Goal: Task Accomplishment & Management: Manage account settings

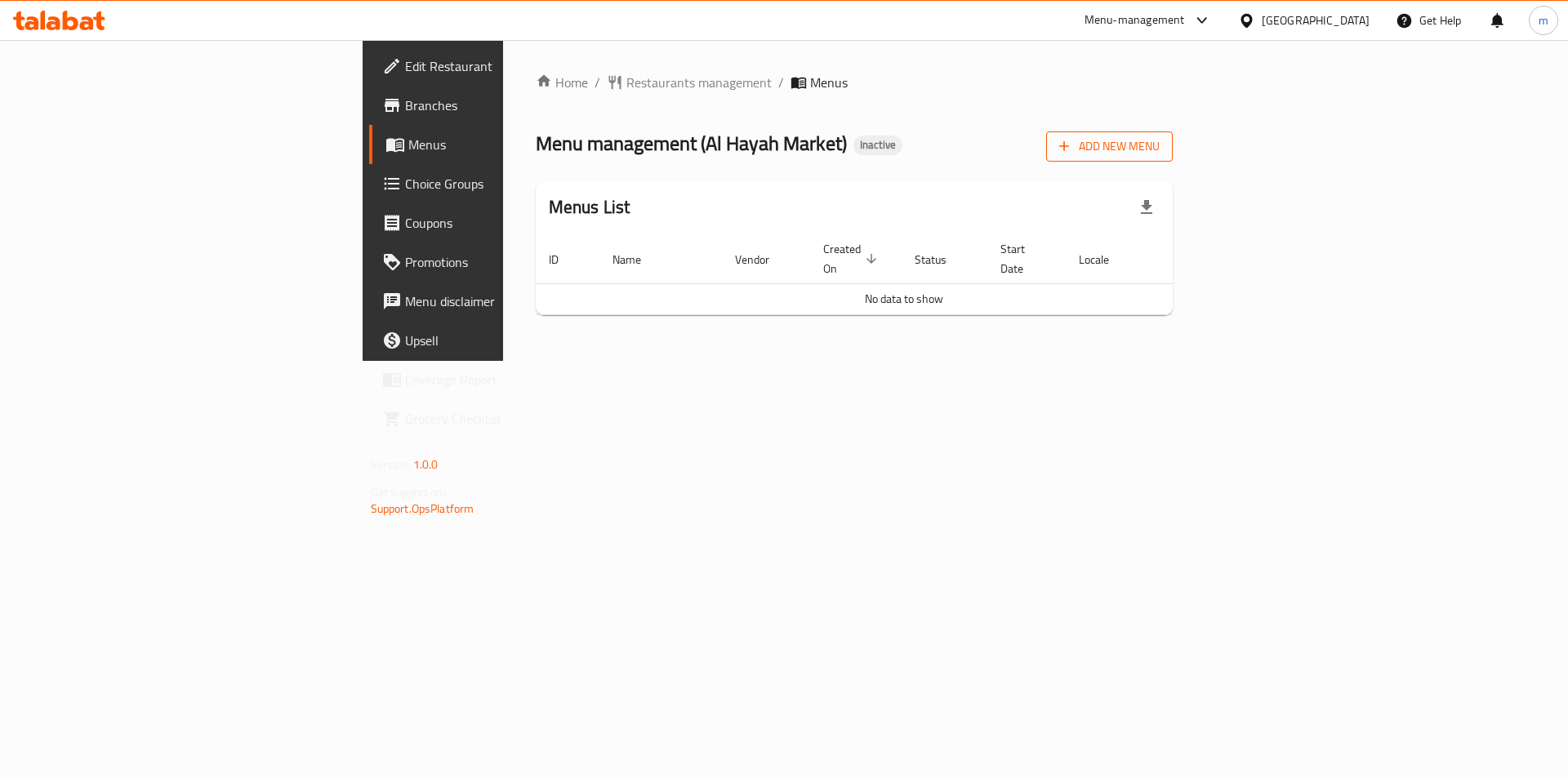
click at [1173, 132] on button "Add New Menu" at bounding box center [1109, 147] width 127 height 31
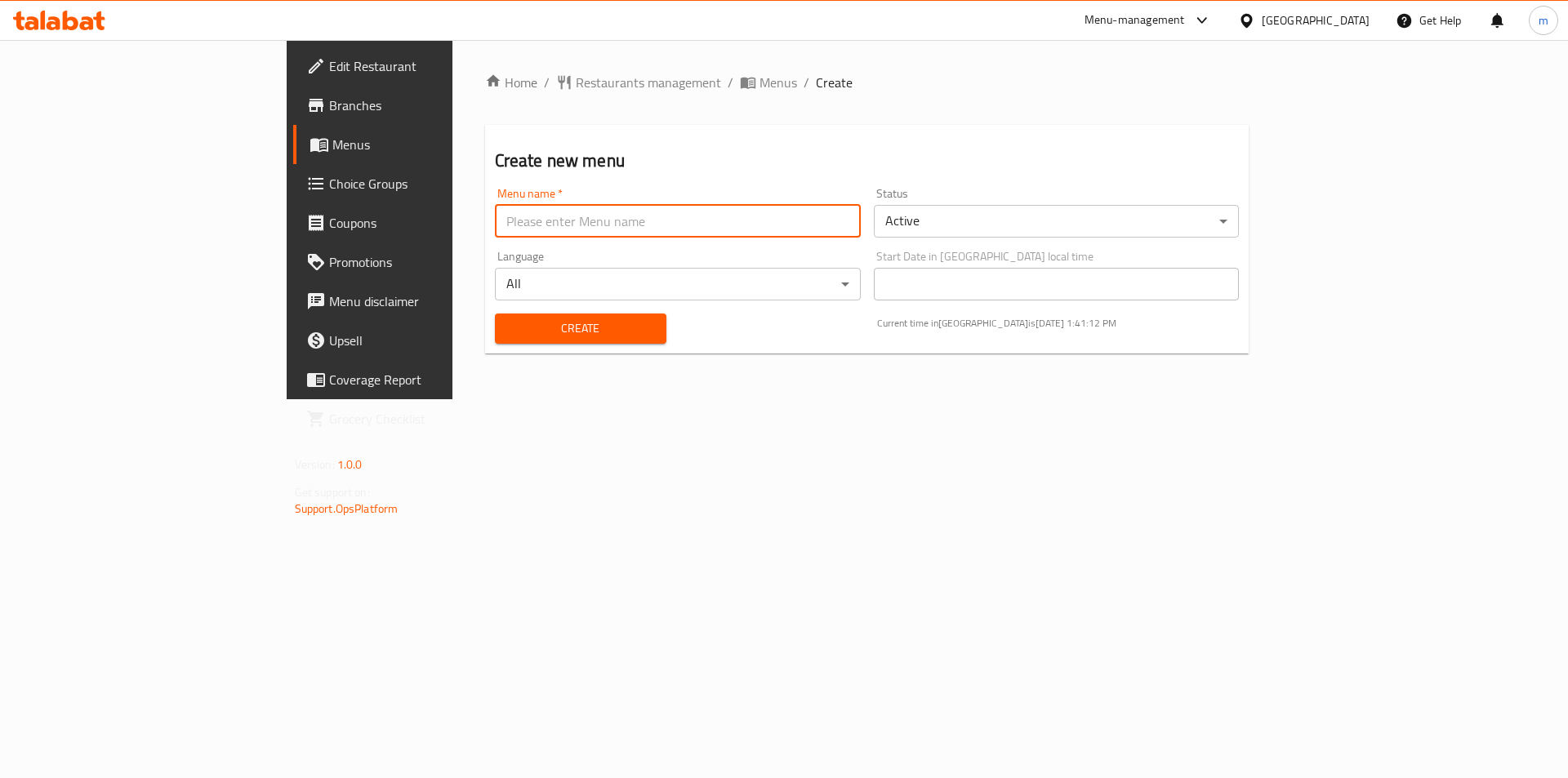
click at [495, 216] on input "text" at bounding box center [677, 221] width 365 height 32
type input "9/14"
click at [1352, 218] on body "​ Menu-management [GEOGRAPHIC_DATA] Get Help m Edit Restaurant Branches Menus C…" at bounding box center [784, 409] width 1568 height 737
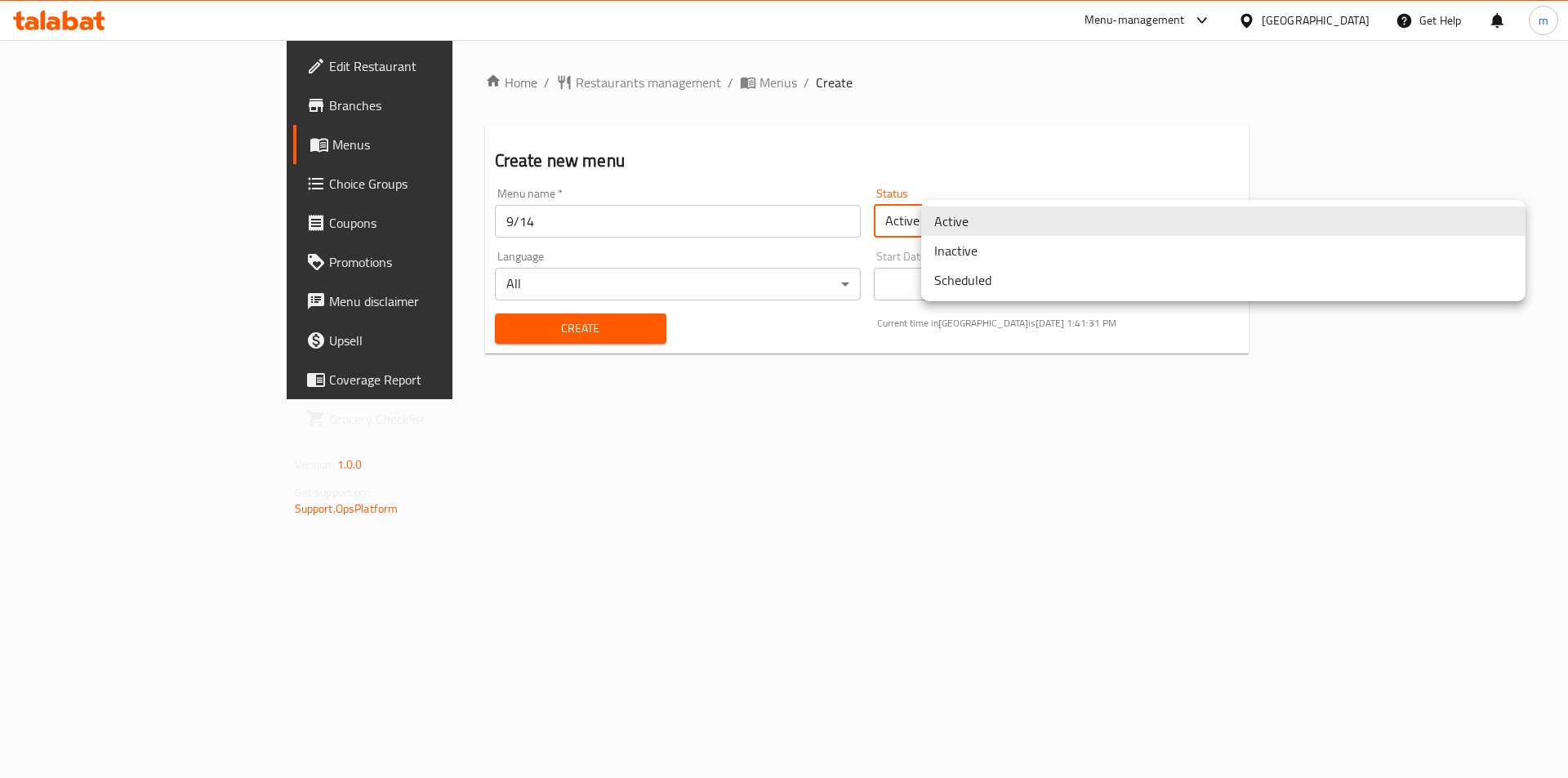
click at [1107, 257] on li "Inactive" at bounding box center [1223, 251] width 604 height 30
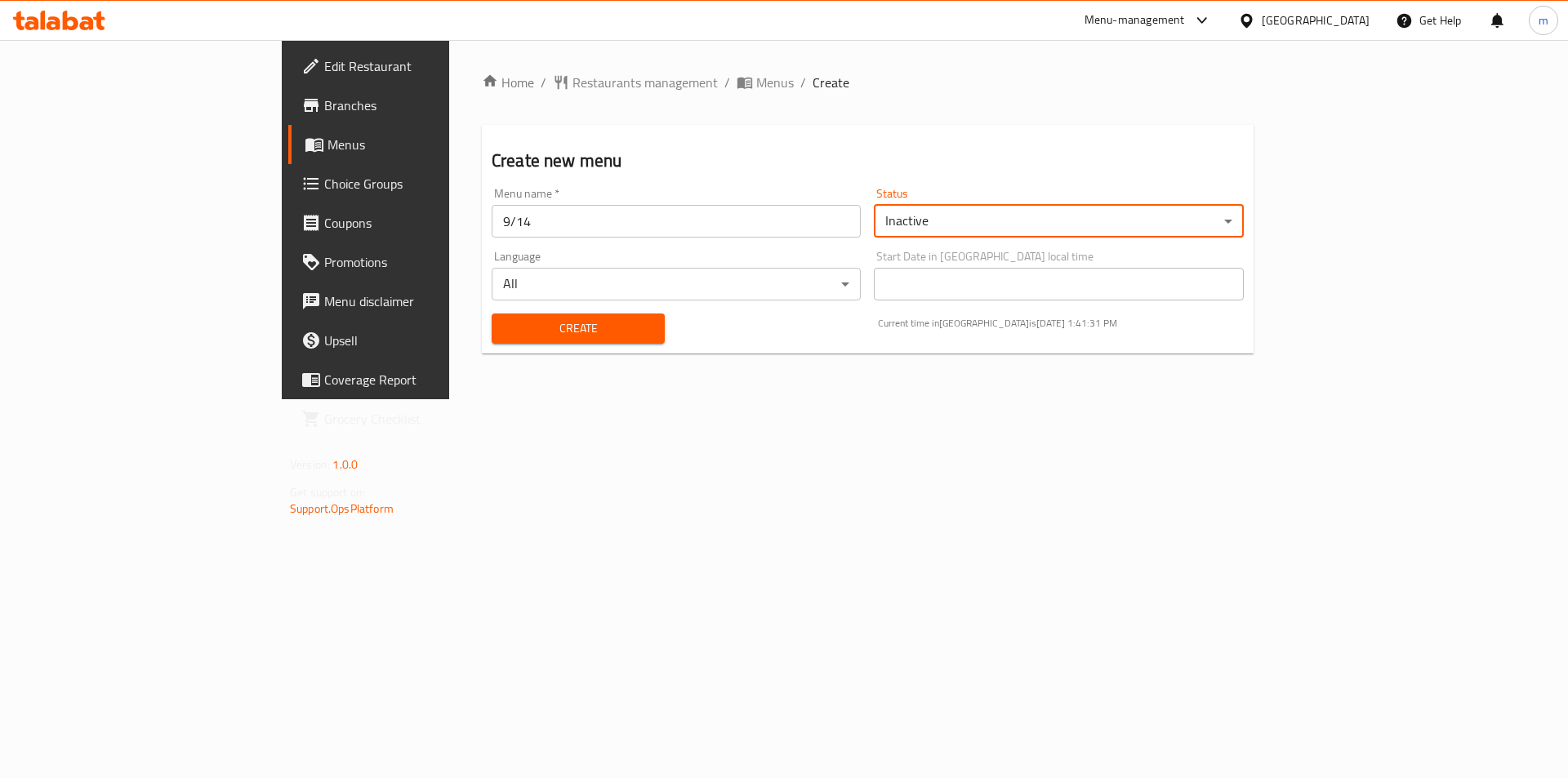
click at [505, 320] on span "Create" at bounding box center [578, 329] width 147 height 20
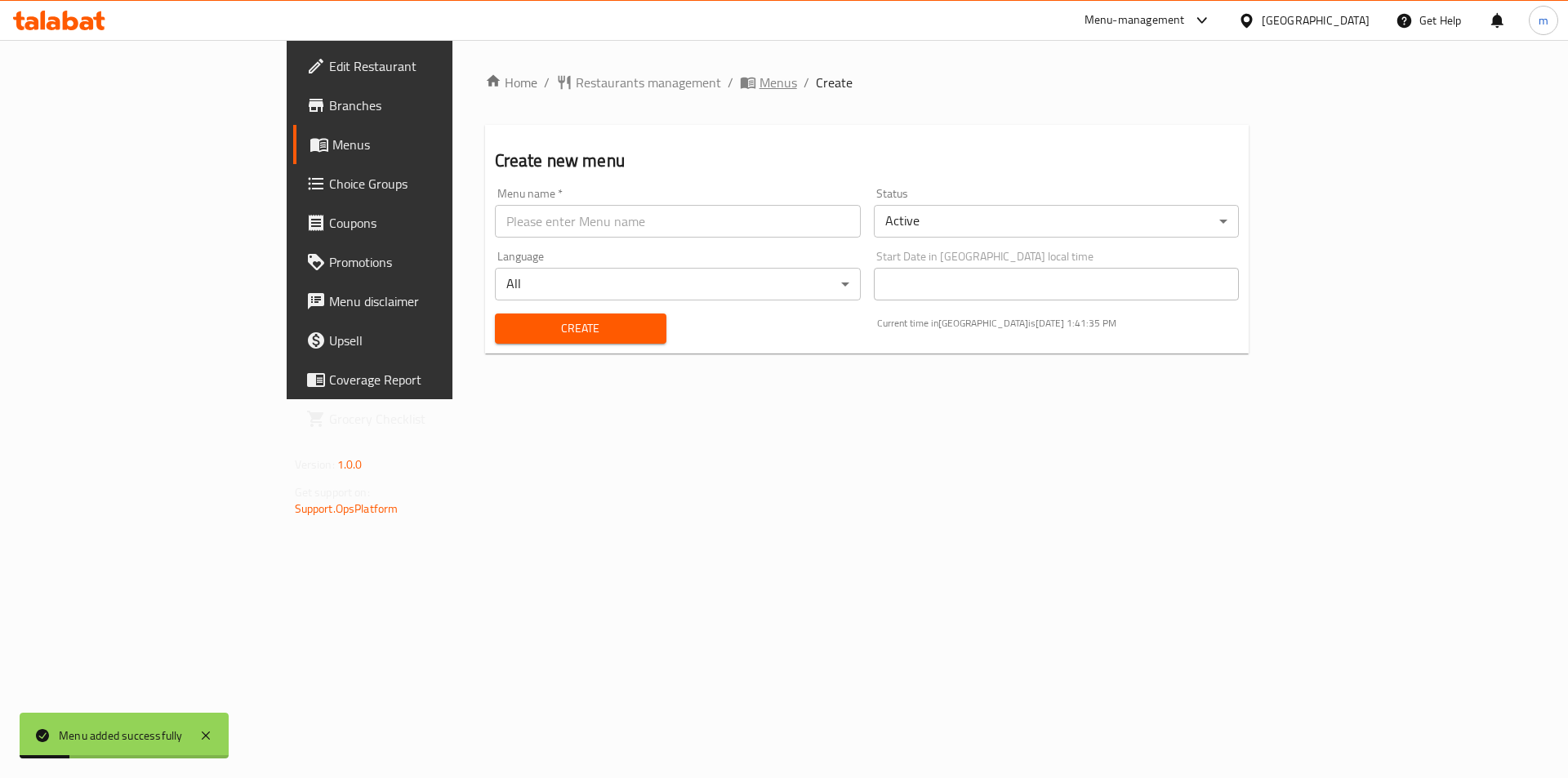
click at [748, 81] on icon "breadcrumb" at bounding box center [750, 83] width 5 height 6
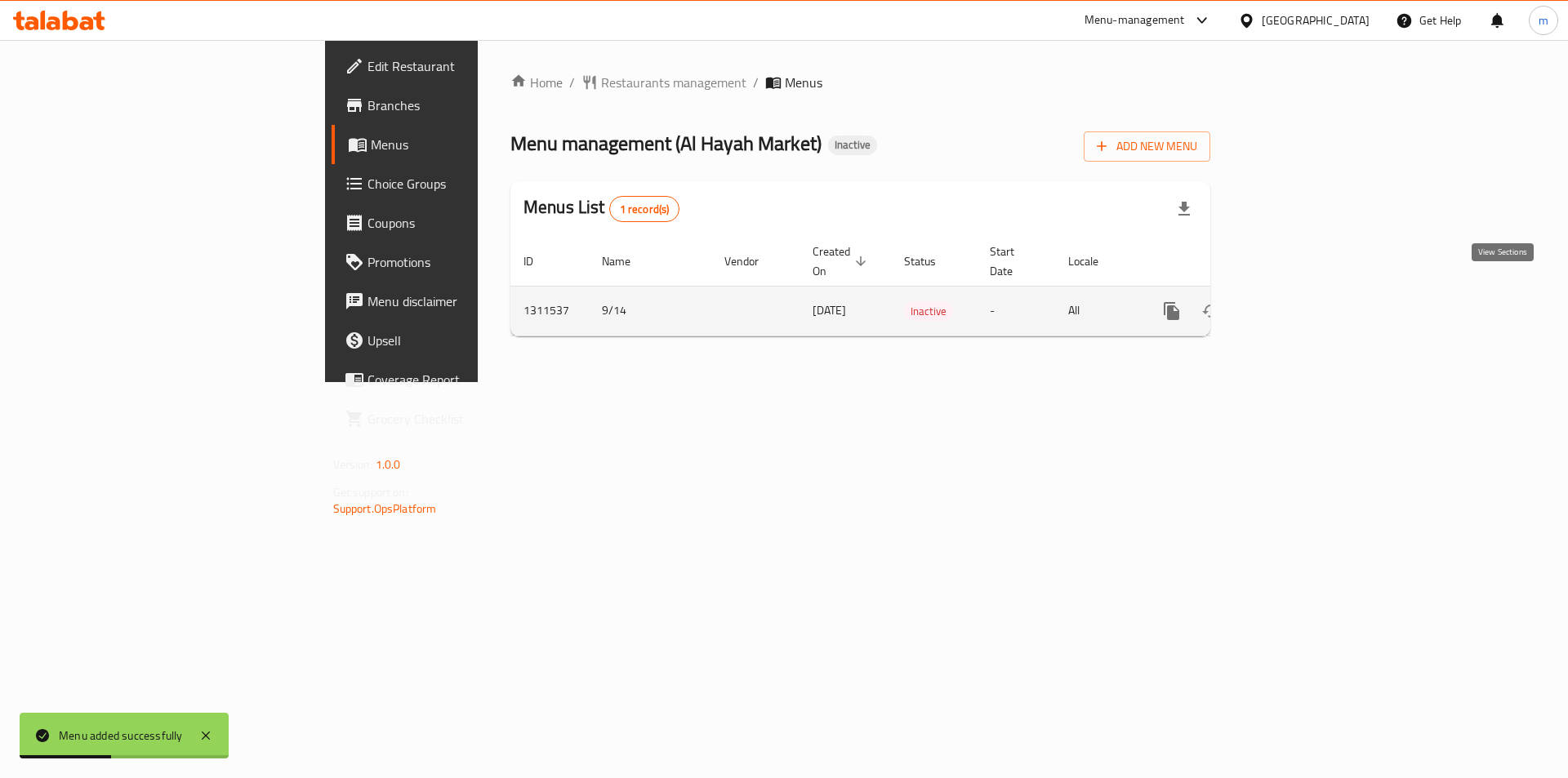
click at [1299, 301] on icon "enhanced table" at bounding box center [1288, 310] width 20 height 20
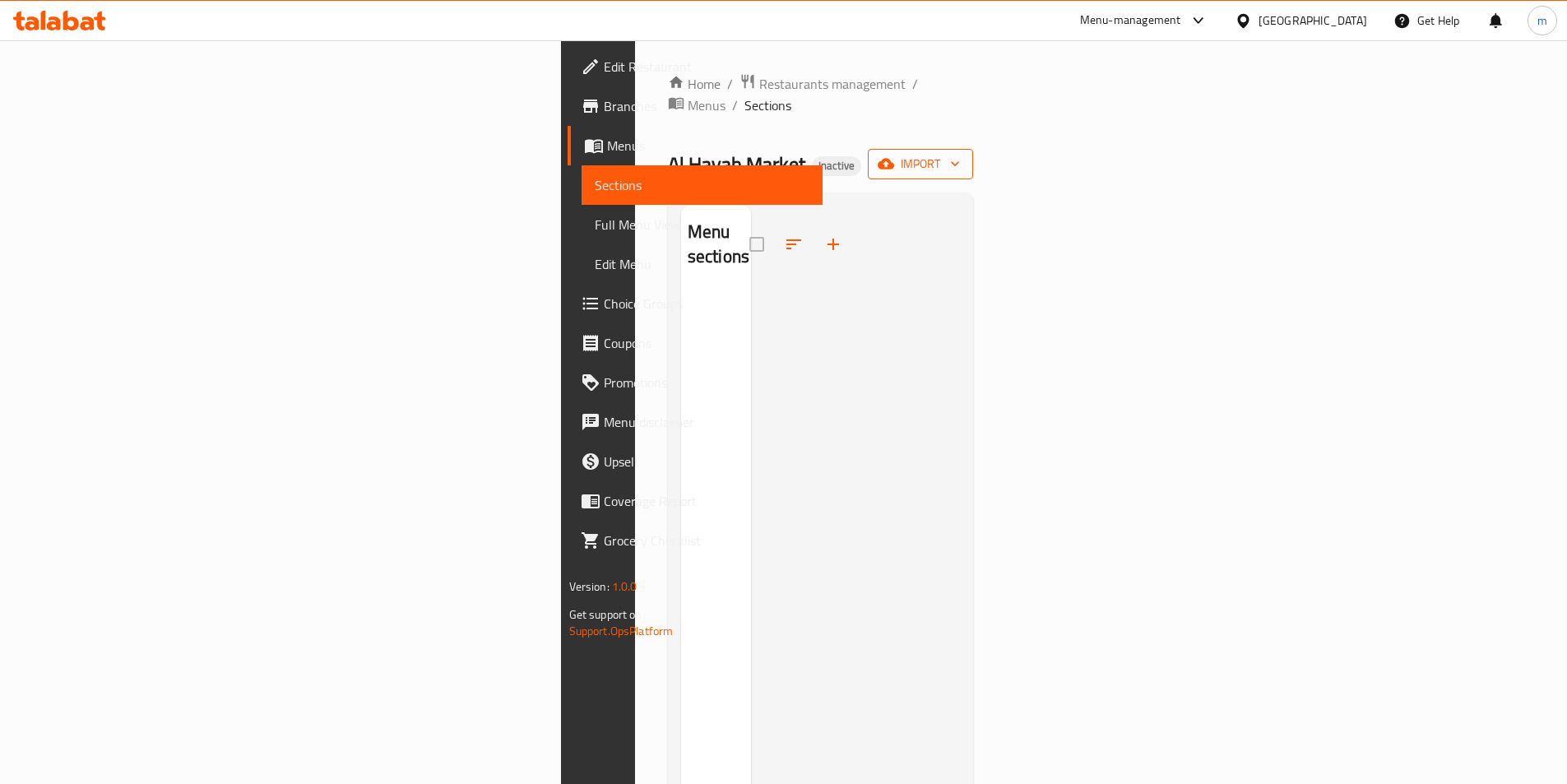
click at [960, 154] on span "import" at bounding box center [921, 164] width 79 height 21
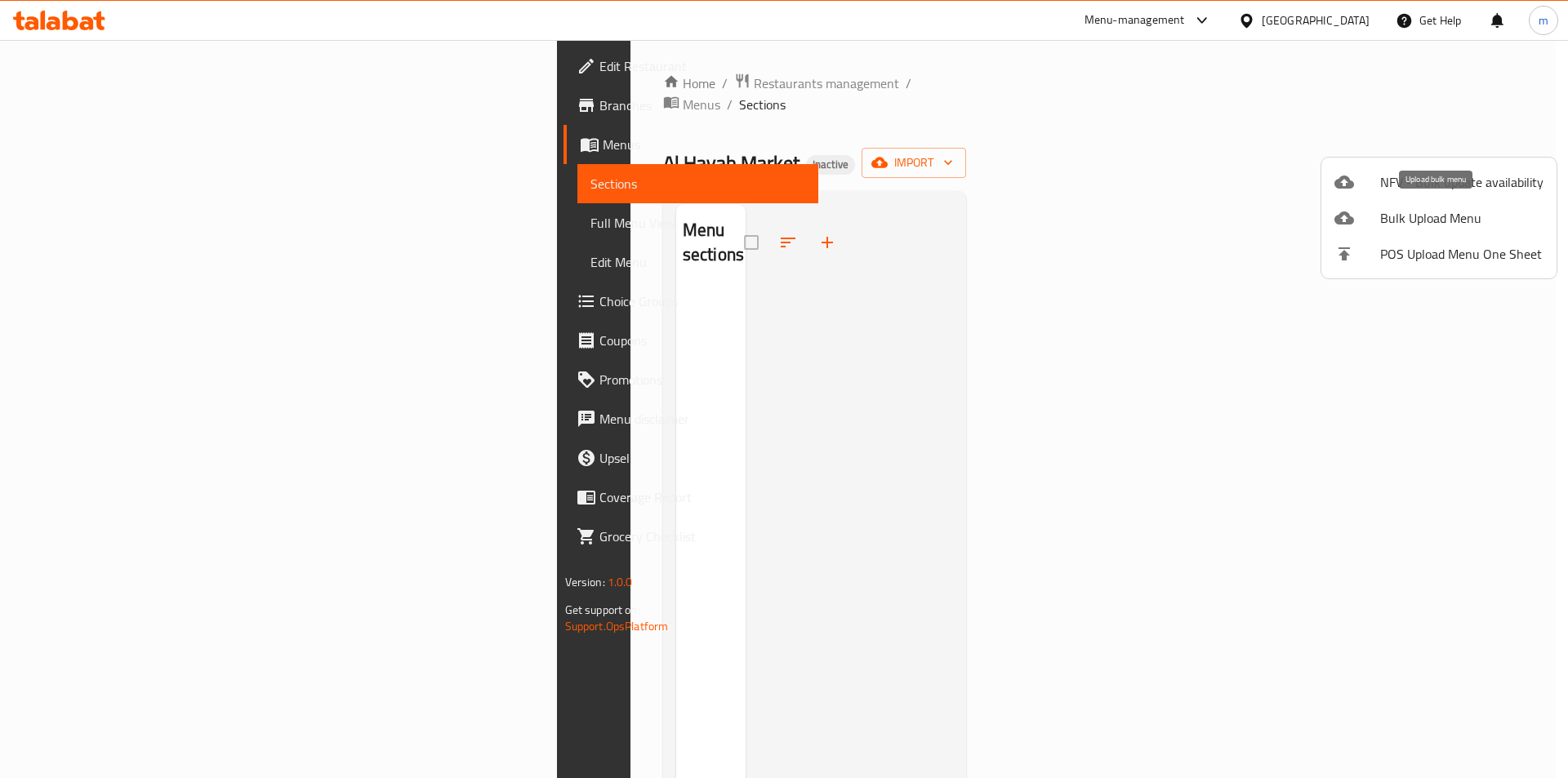
click at [1431, 222] on span "Bulk Upload Menu" at bounding box center [1462, 217] width 163 height 20
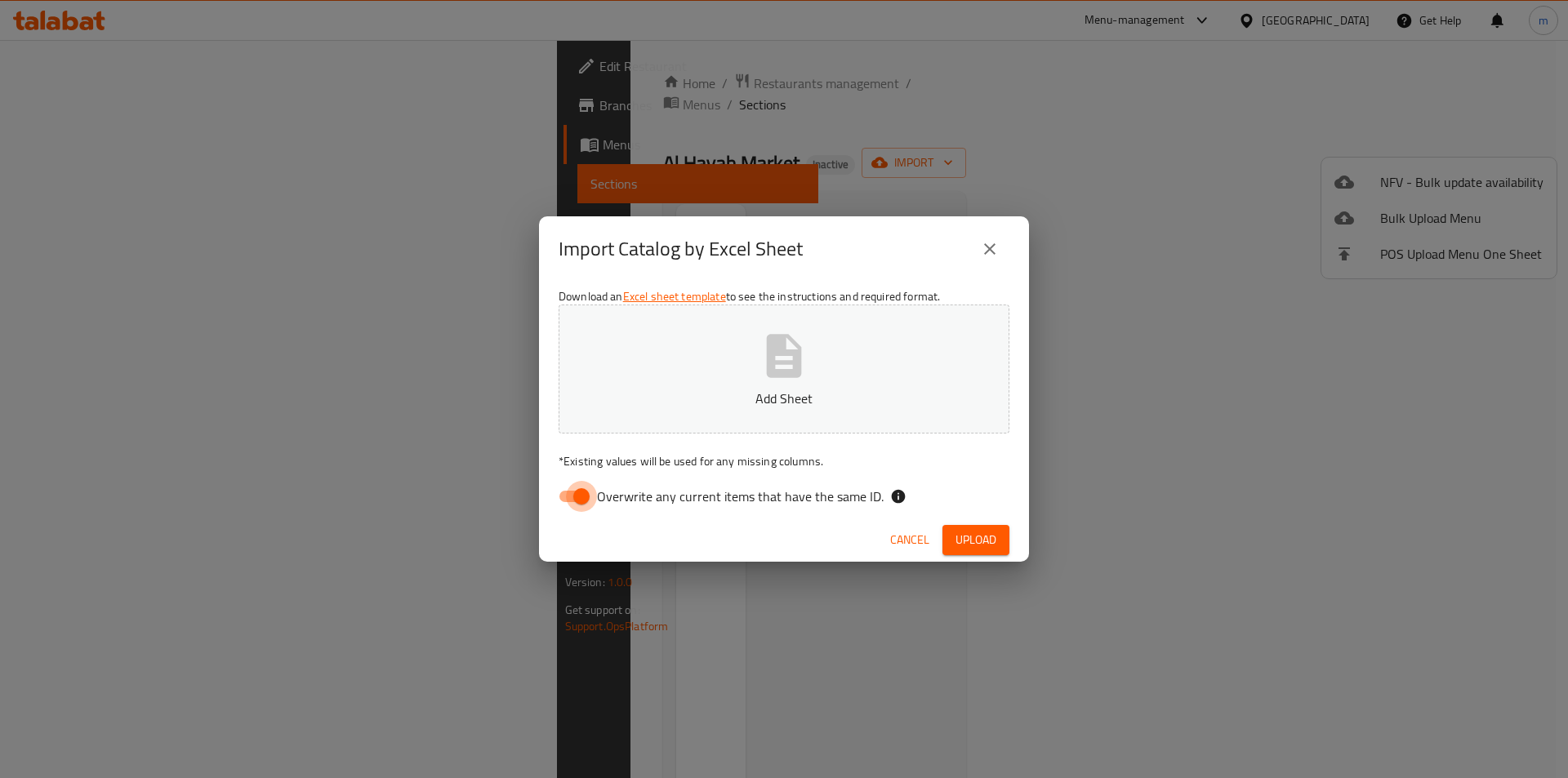
click at [582, 495] on input "Overwrite any current items that have the same ID." at bounding box center [581, 496] width 93 height 31
checkbox input "false"
click at [821, 342] on button "Add Sheet" at bounding box center [784, 369] width 450 height 129
click at [987, 534] on span "Upload" at bounding box center [976, 539] width 41 height 20
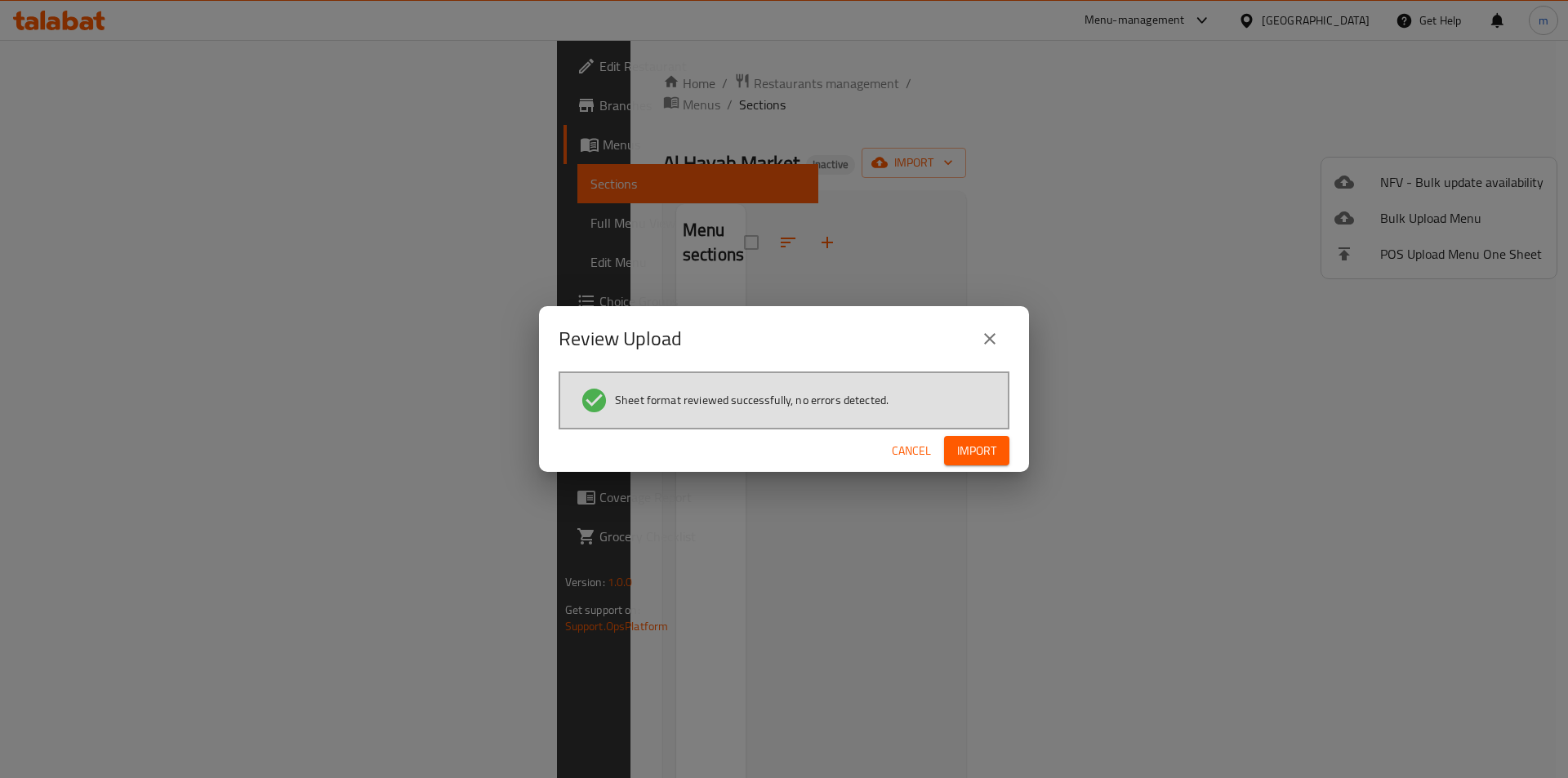
click at [993, 458] on span "Import" at bounding box center [976, 451] width 39 height 20
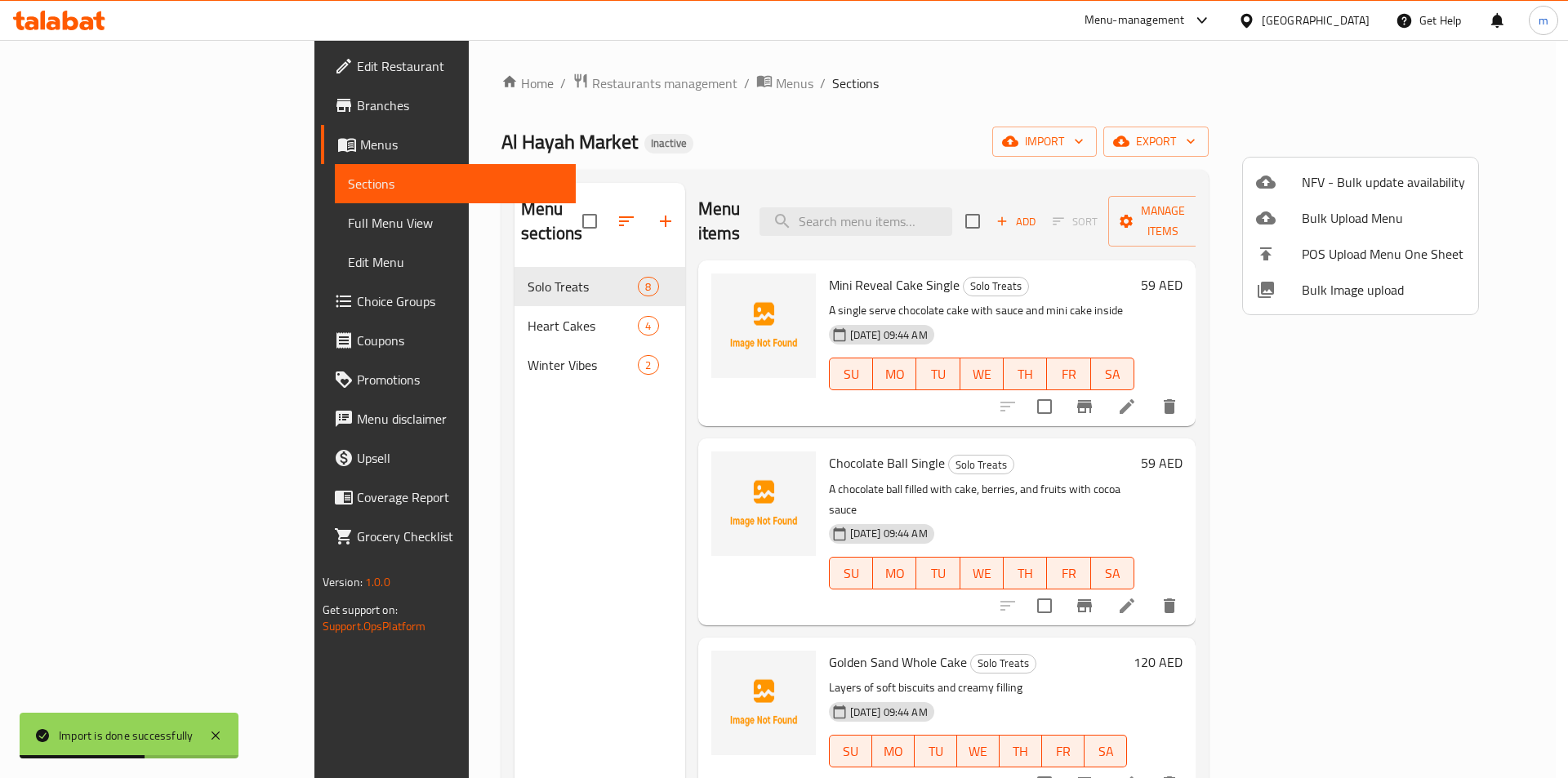
click at [127, 223] on div at bounding box center [784, 389] width 1568 height 778
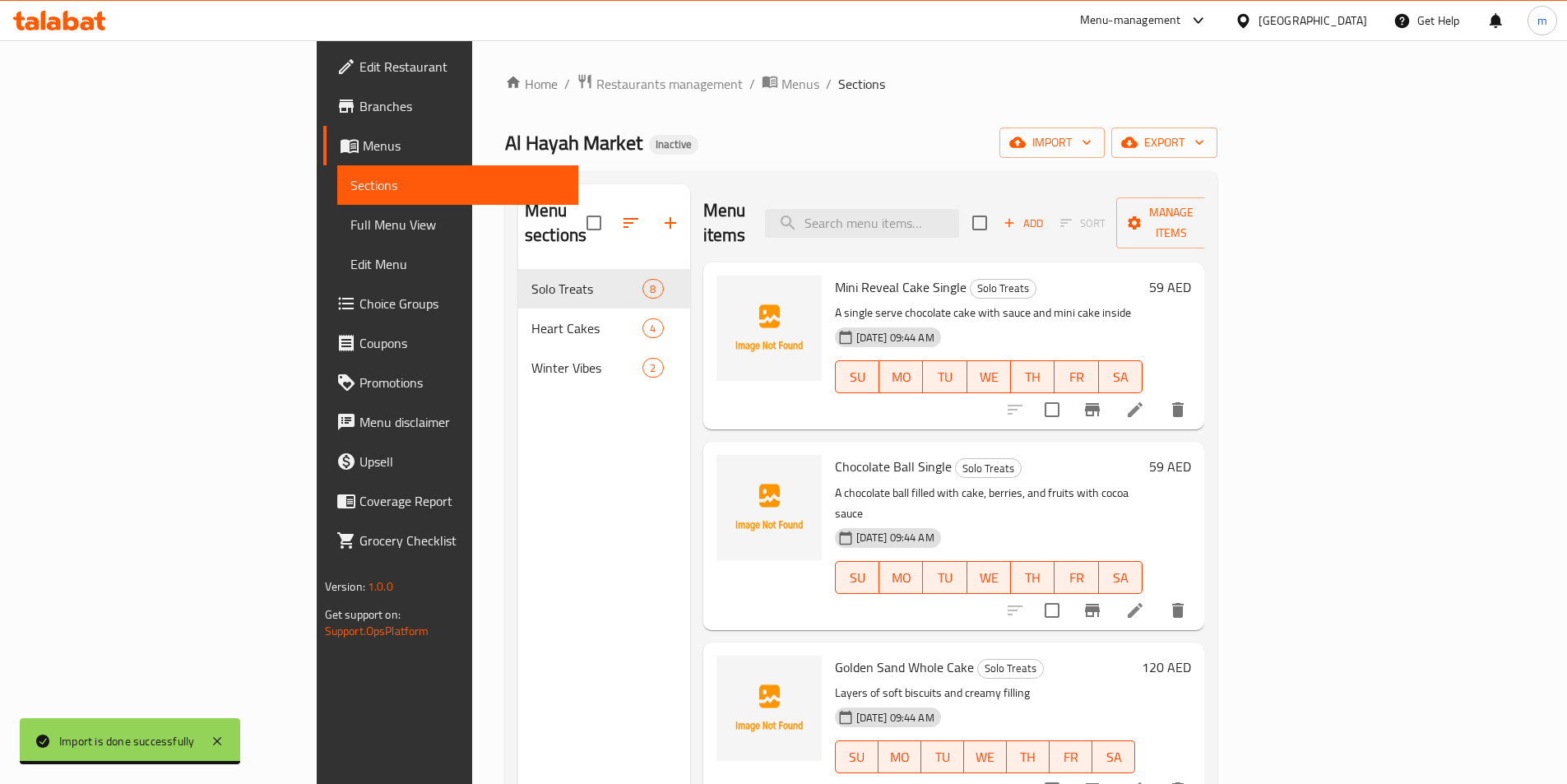
click at [350, 219] on span "Full Menu View" at bounding box center [457, 224] width 215 height 20
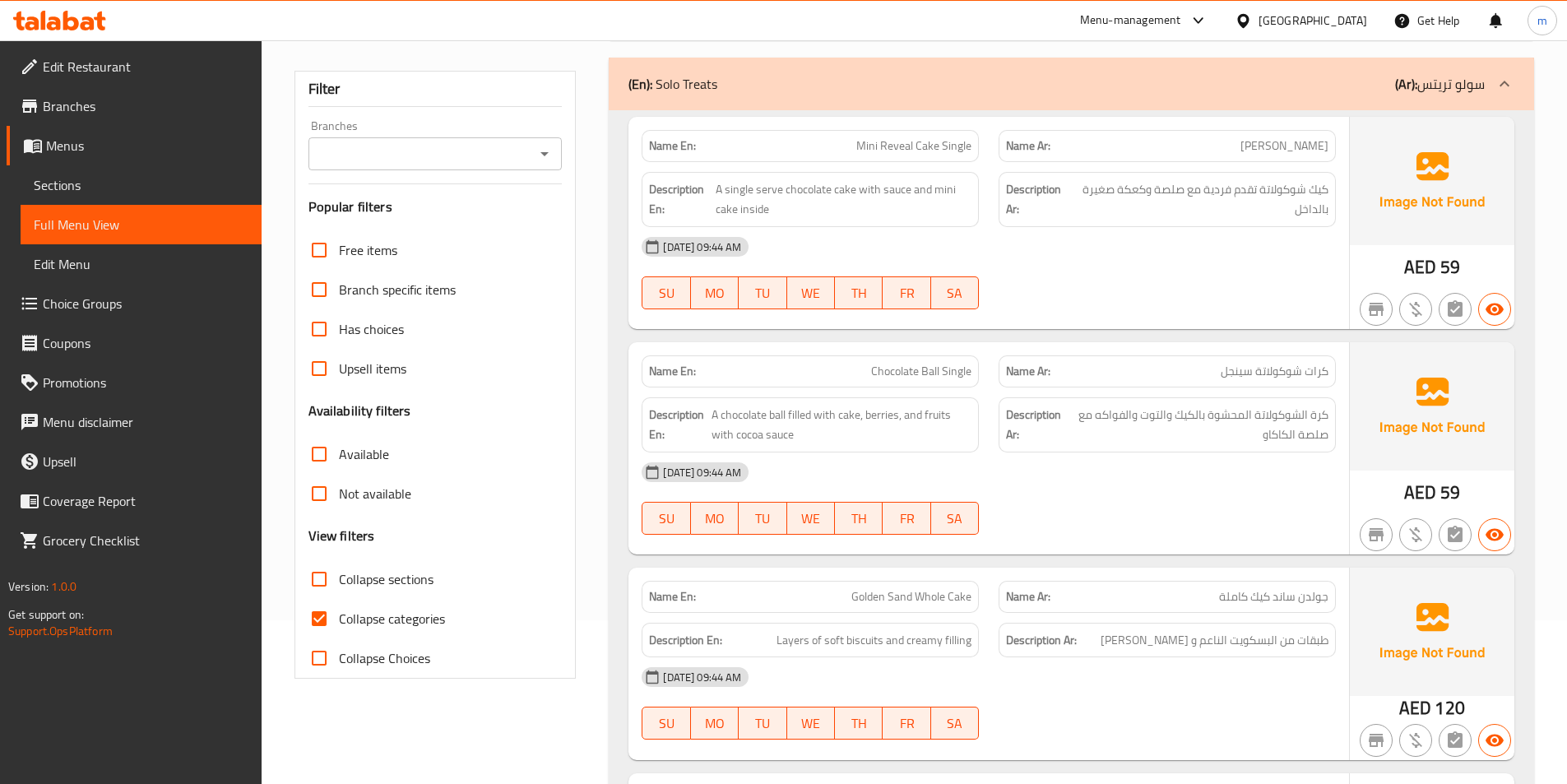
scroll to position [164, 0]
click at [432, 627] on span "Collapse categories" at bounding box center [392, 617] width 106 height 20
click at [339, 627] on input "Collapse categories" at bounding box center [319, 617] width 39 height 39
checkbox input "false"
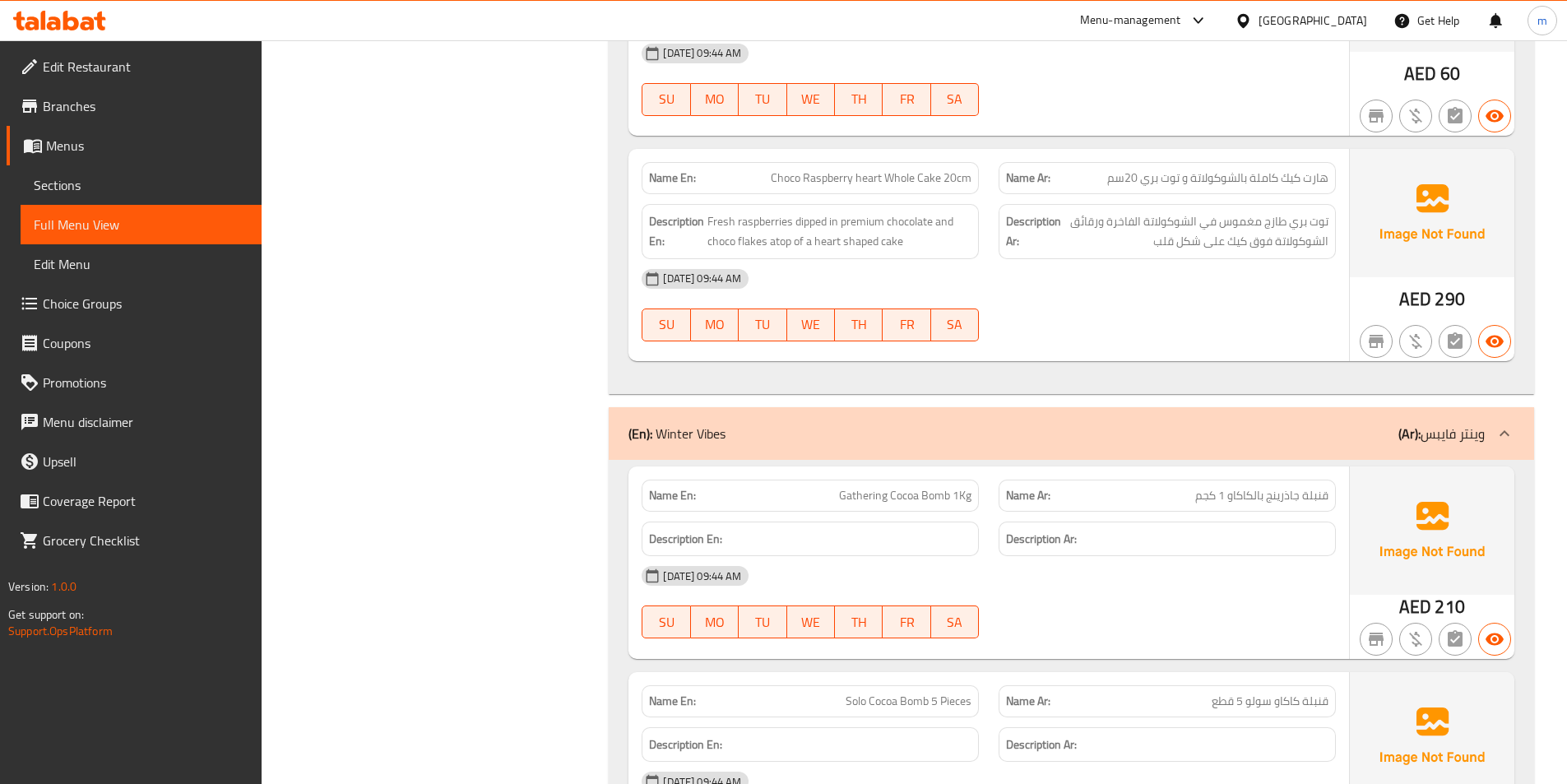
scroll to position [2631, 0]
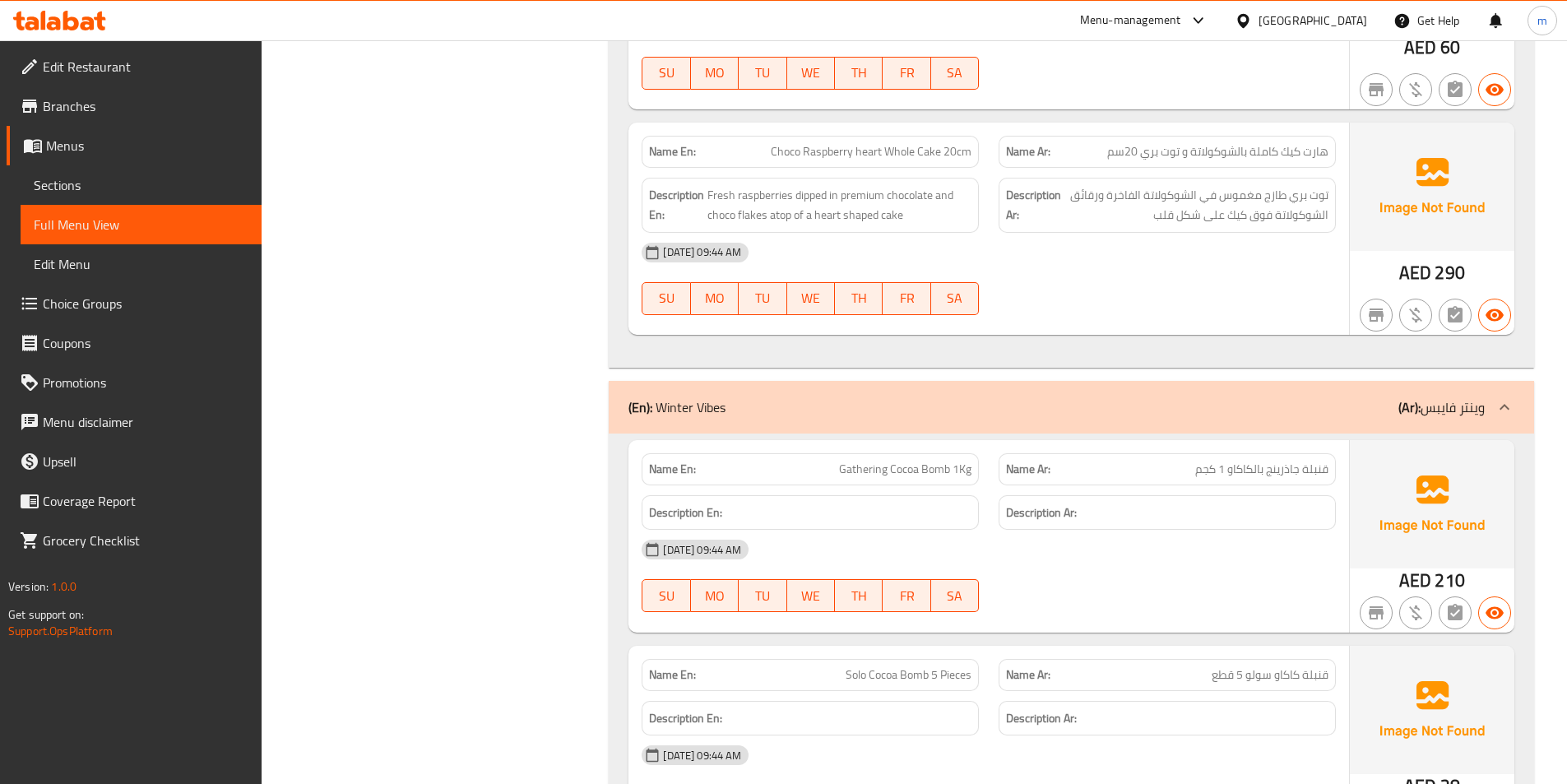
click at [1304, 464] on span "قنبلة جاذرينج بالكاكاو 1 كجم" at bounding box center [1262, 469] width 134 height 17
click at [1294, 466] on span "قنبلة جاذرينج بالكاكاو 1 كجم" at bounding box center [1262, 469] width 134 height 17
click at [1175, 597] on div "[DATE] 09:44 AM SU MO TU WE TH FR SA" at bounding box center [989, 576] width 714 height 92
click at [953, 543] on div "[DATE] 09:44 AM" at bounding box center [989, 549] width 714 height 39
click at [1512, 405] on icon at bounding box center [1504, 407] width 20 height 20
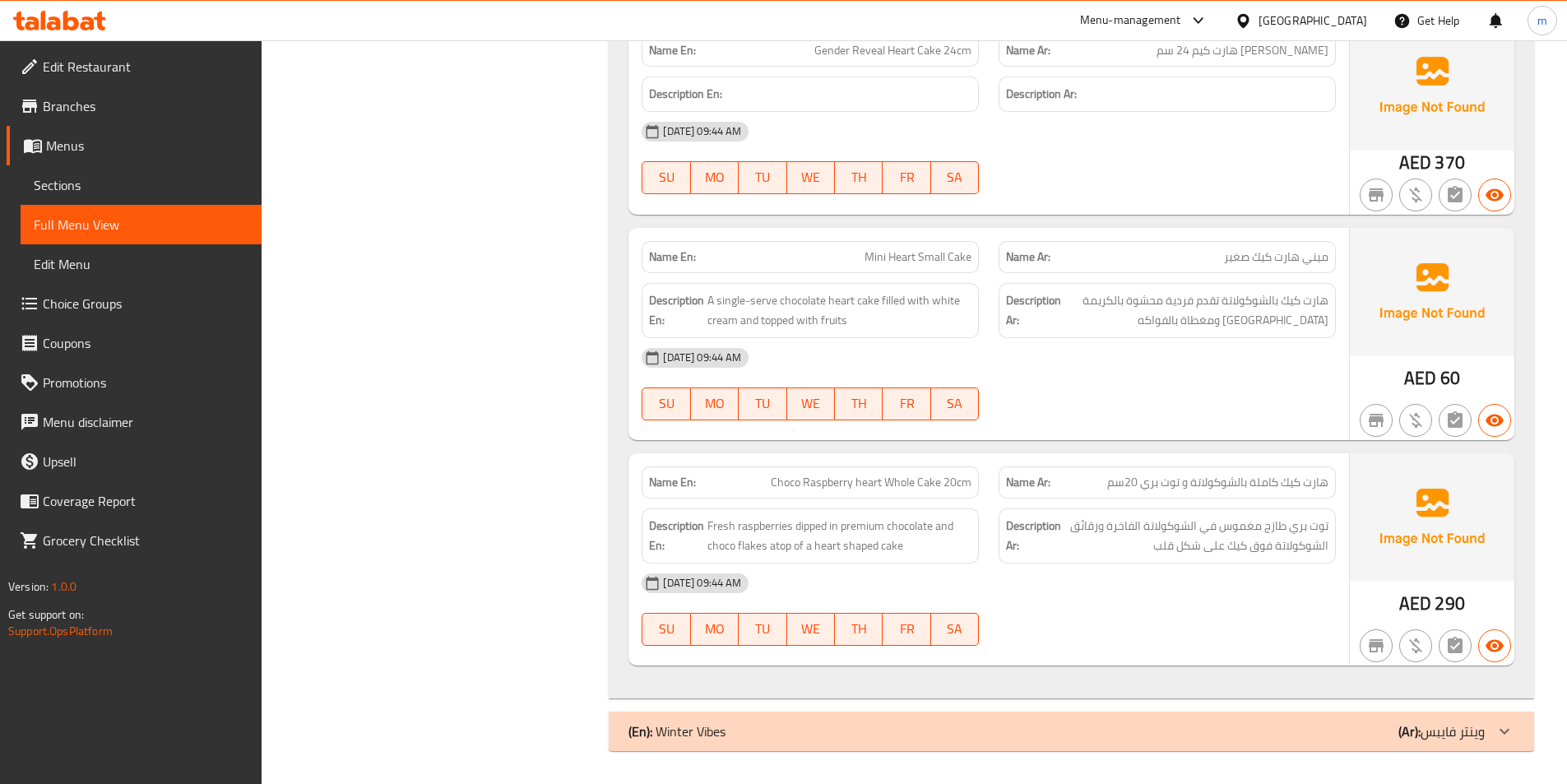
scroll to position [2301, 0]
click at [1504, 722] on icon at bounding box center [1504, 731] width 20 height 20
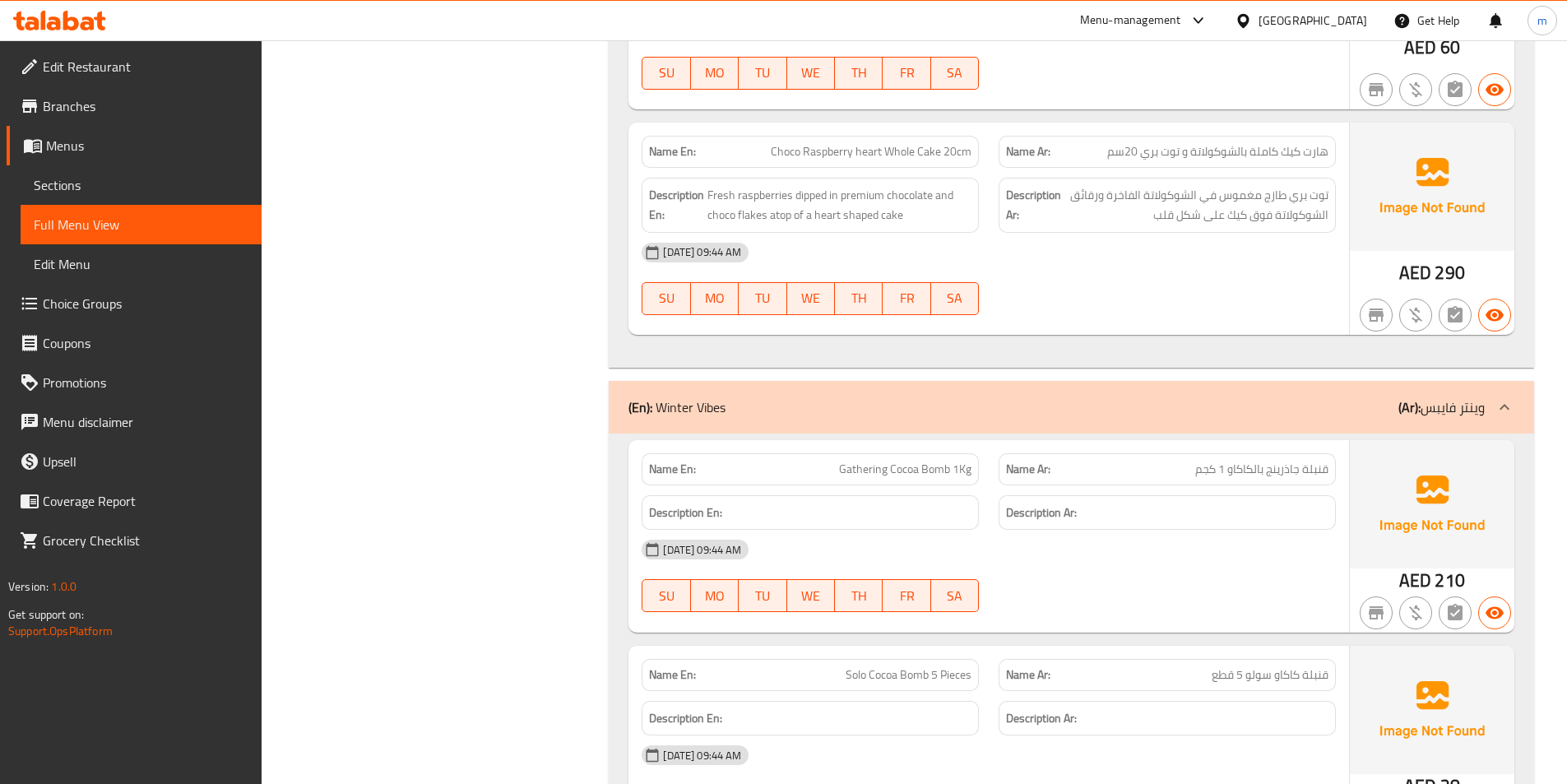
scroll to position [2751, 0]
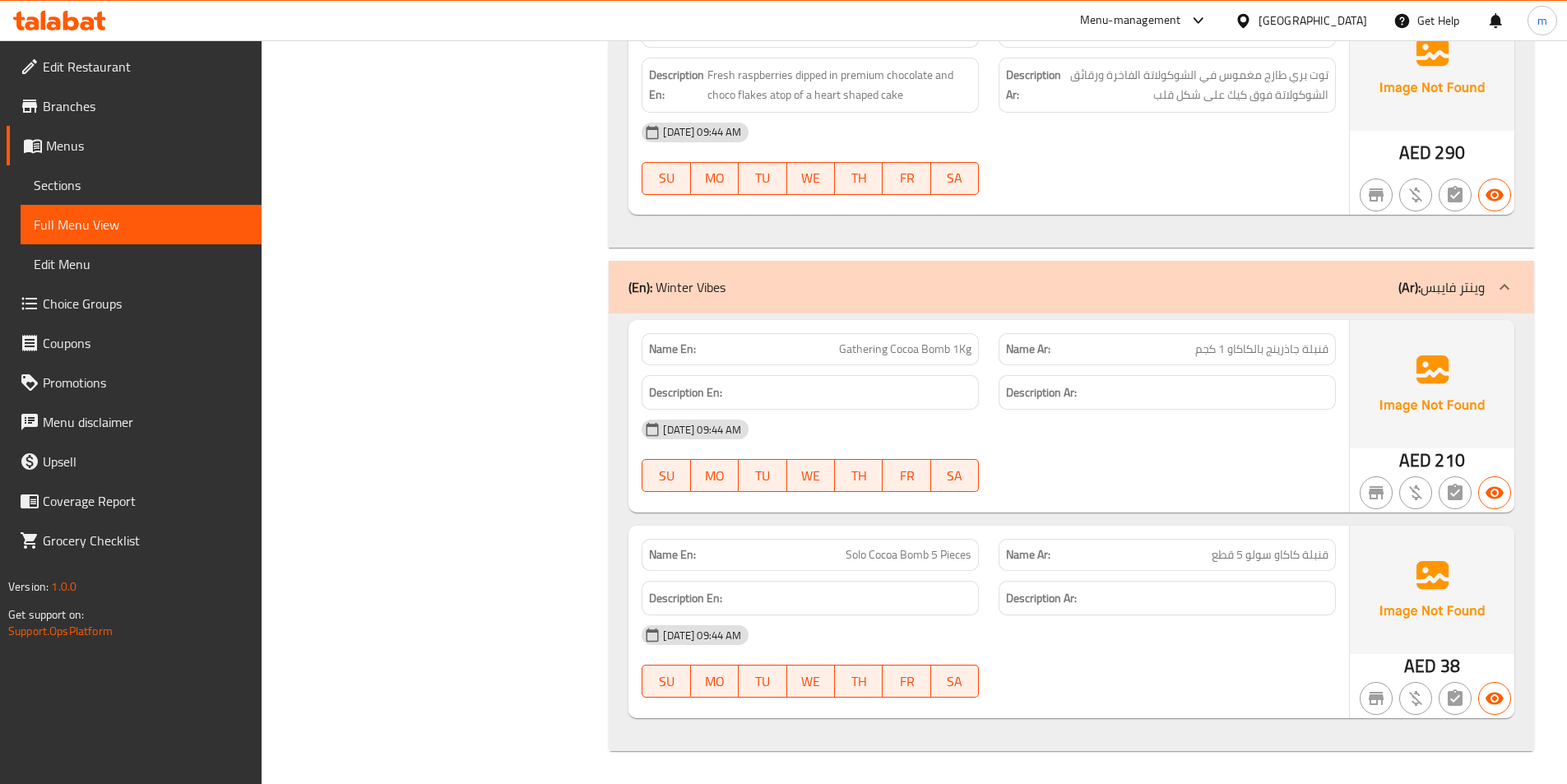
click at [114, 253] on link "Edit Menu" at bounding box center [140, 264] width 241 height 39
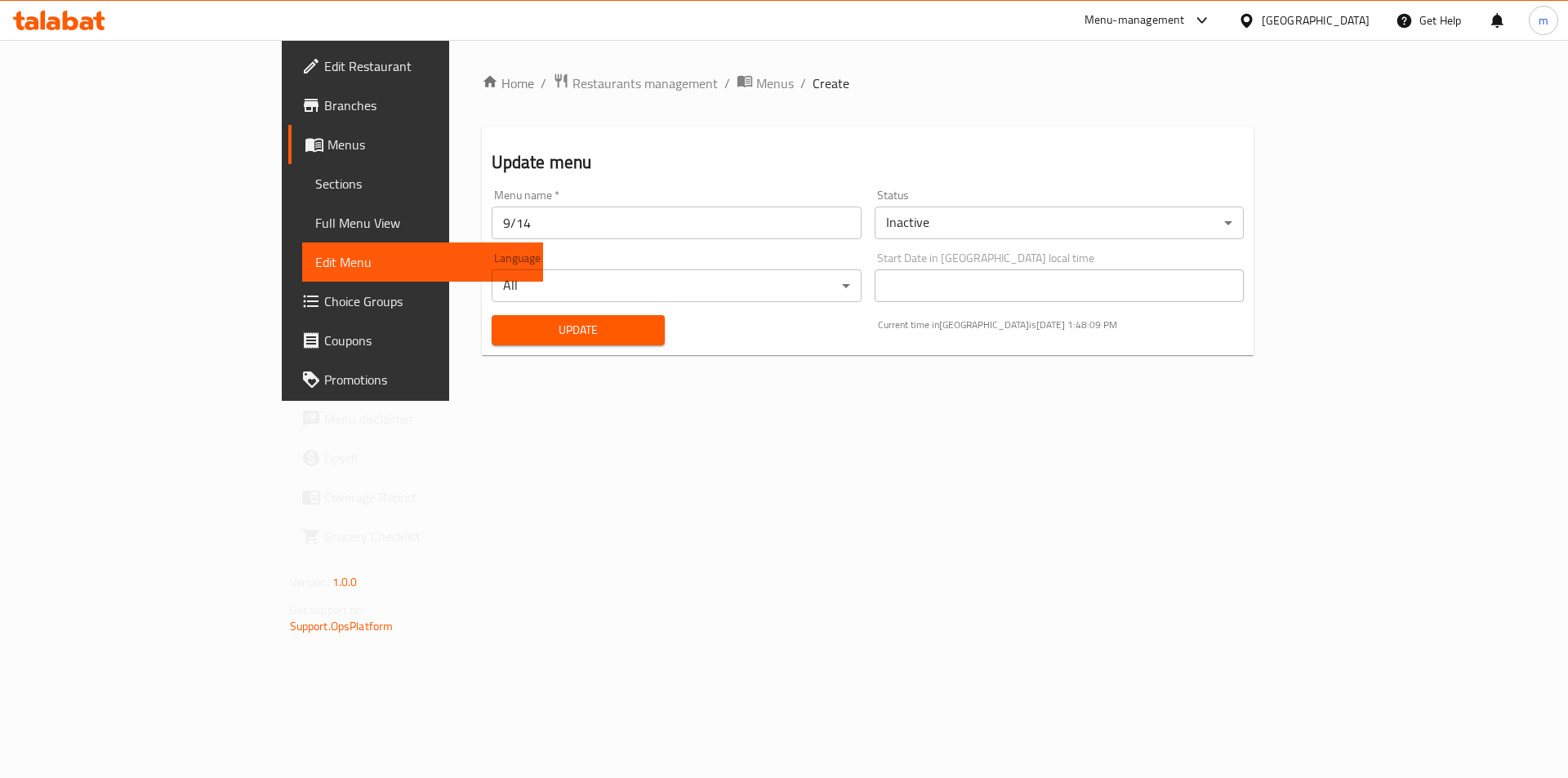
click at [315, 220] on span "Full Menu View" at bounding box center [423, 223] width 216 height 20
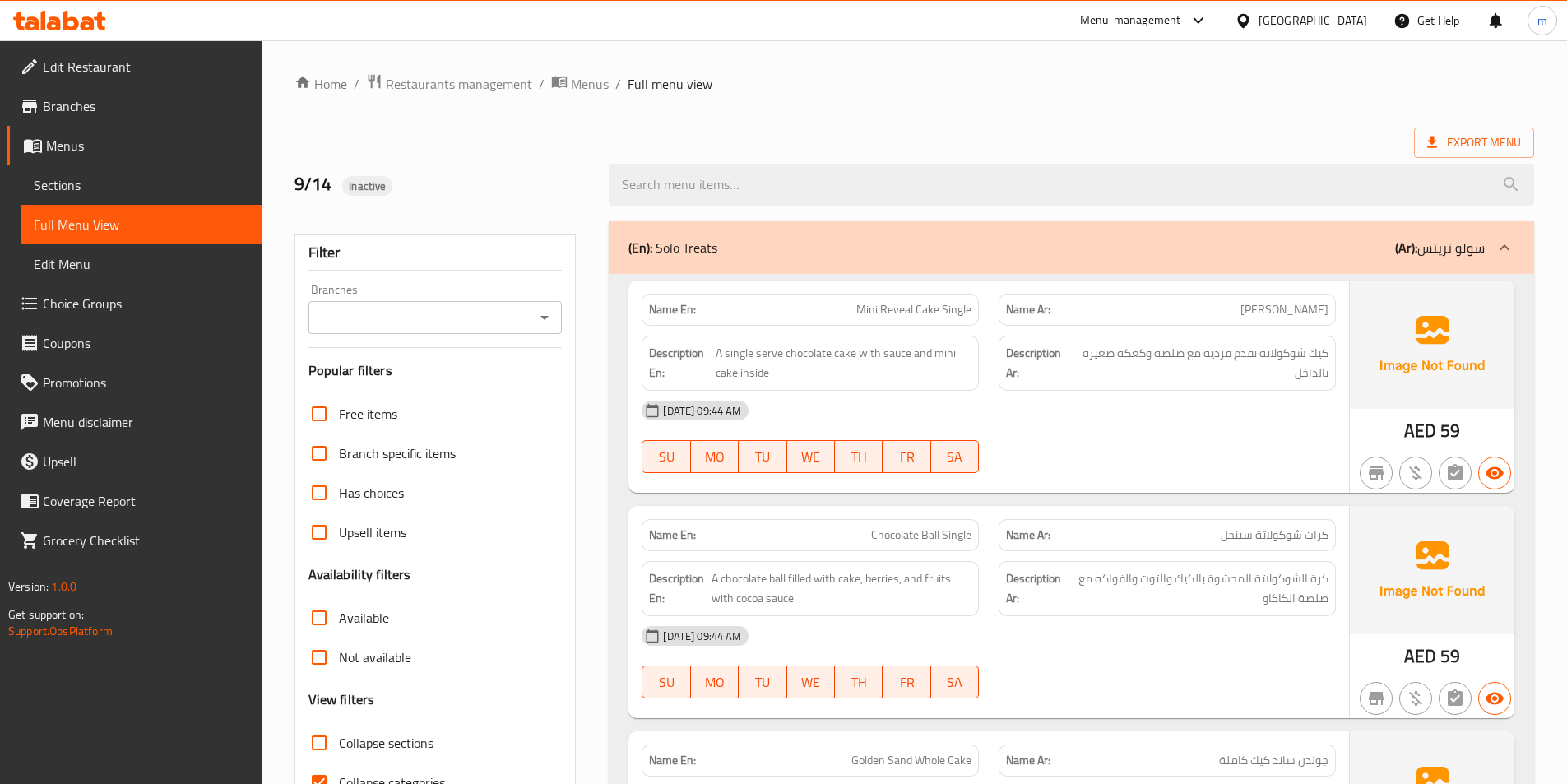
click at [154, 177] on span "Sections" at bounding box center [140, 185] width 215 height 20
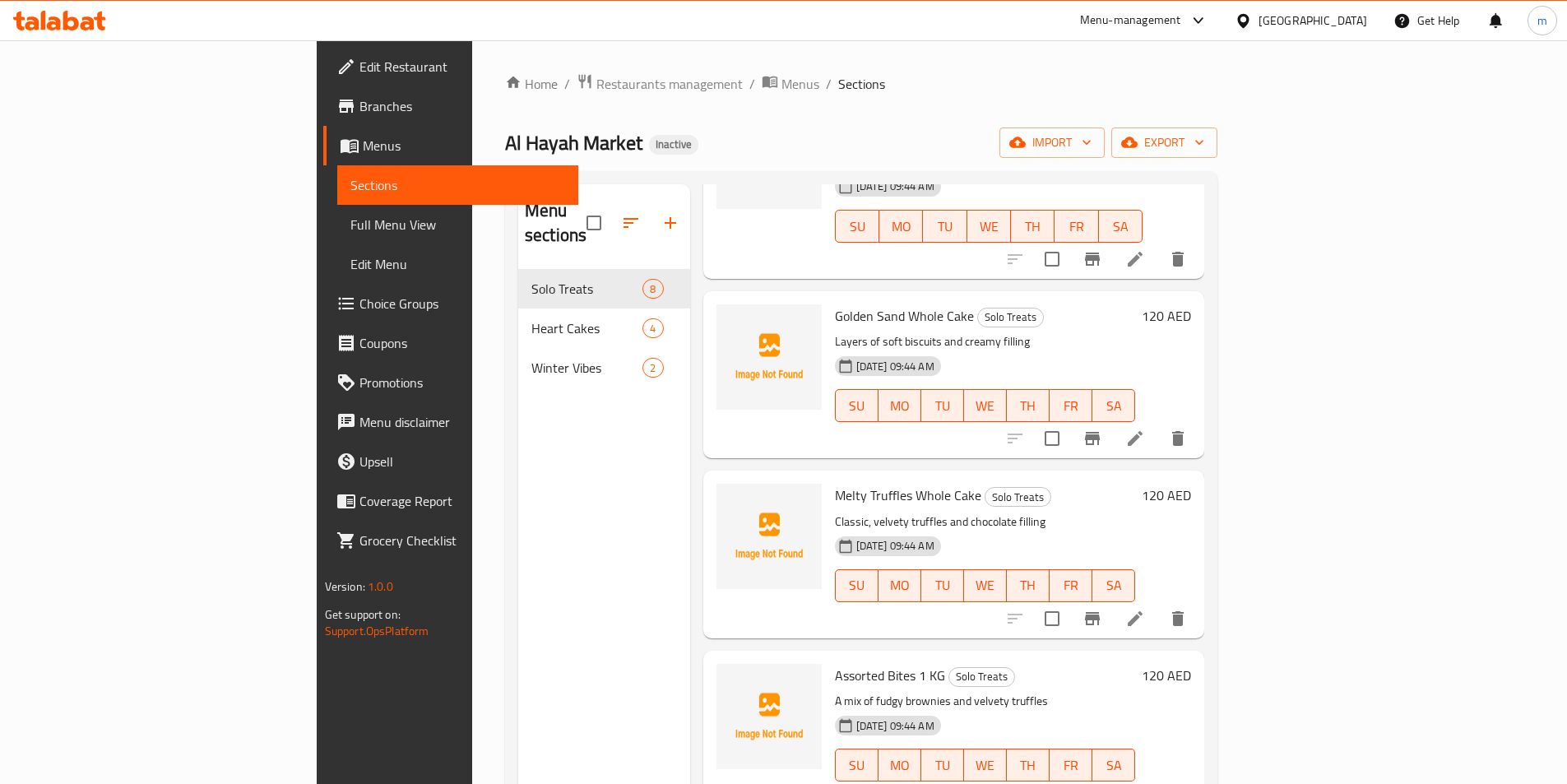
scroll to position [342, 0]
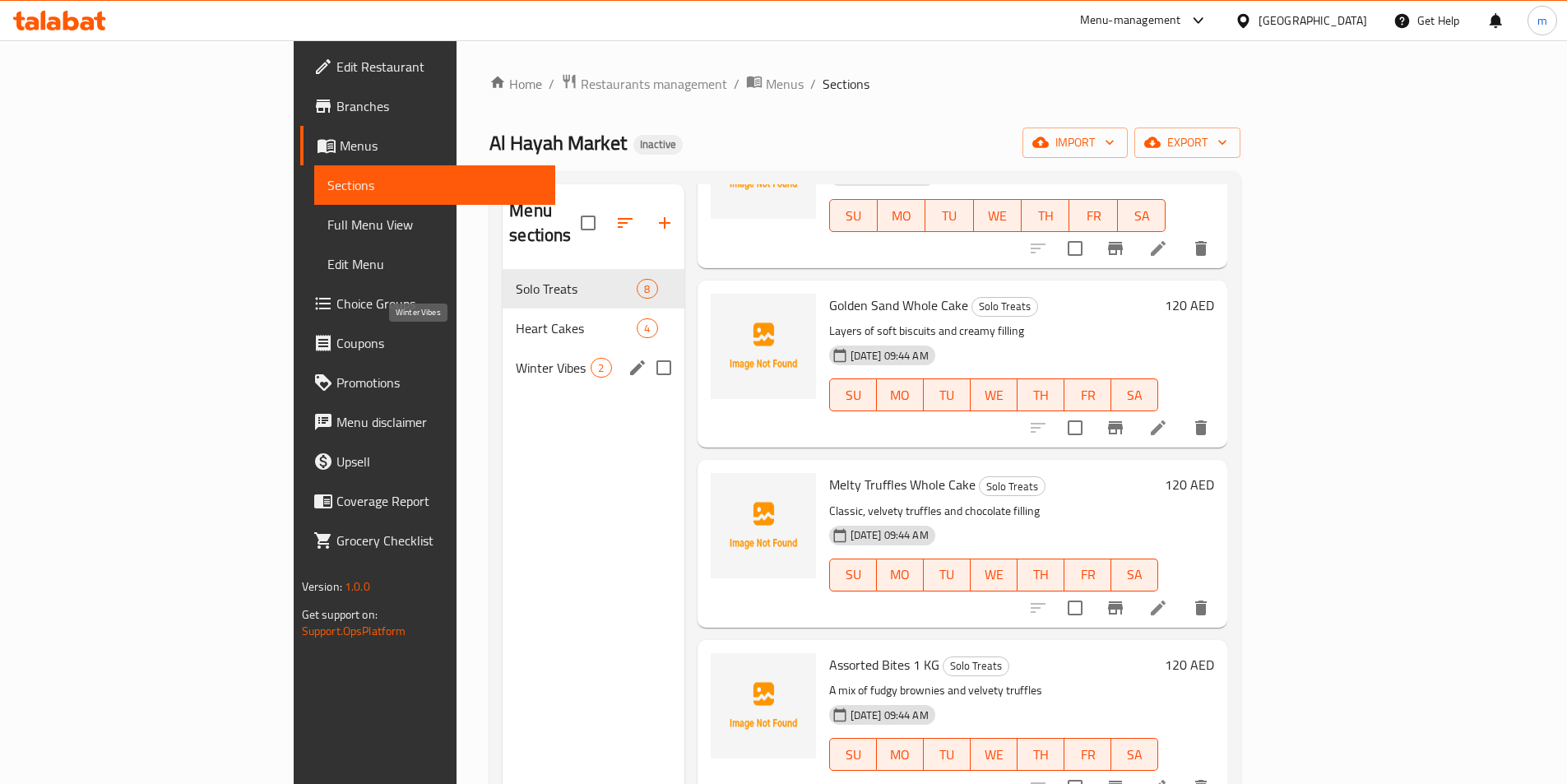
click at [515, 358] on span "Winter Vibes" at bounding box center [552, 367] width 74 height 20
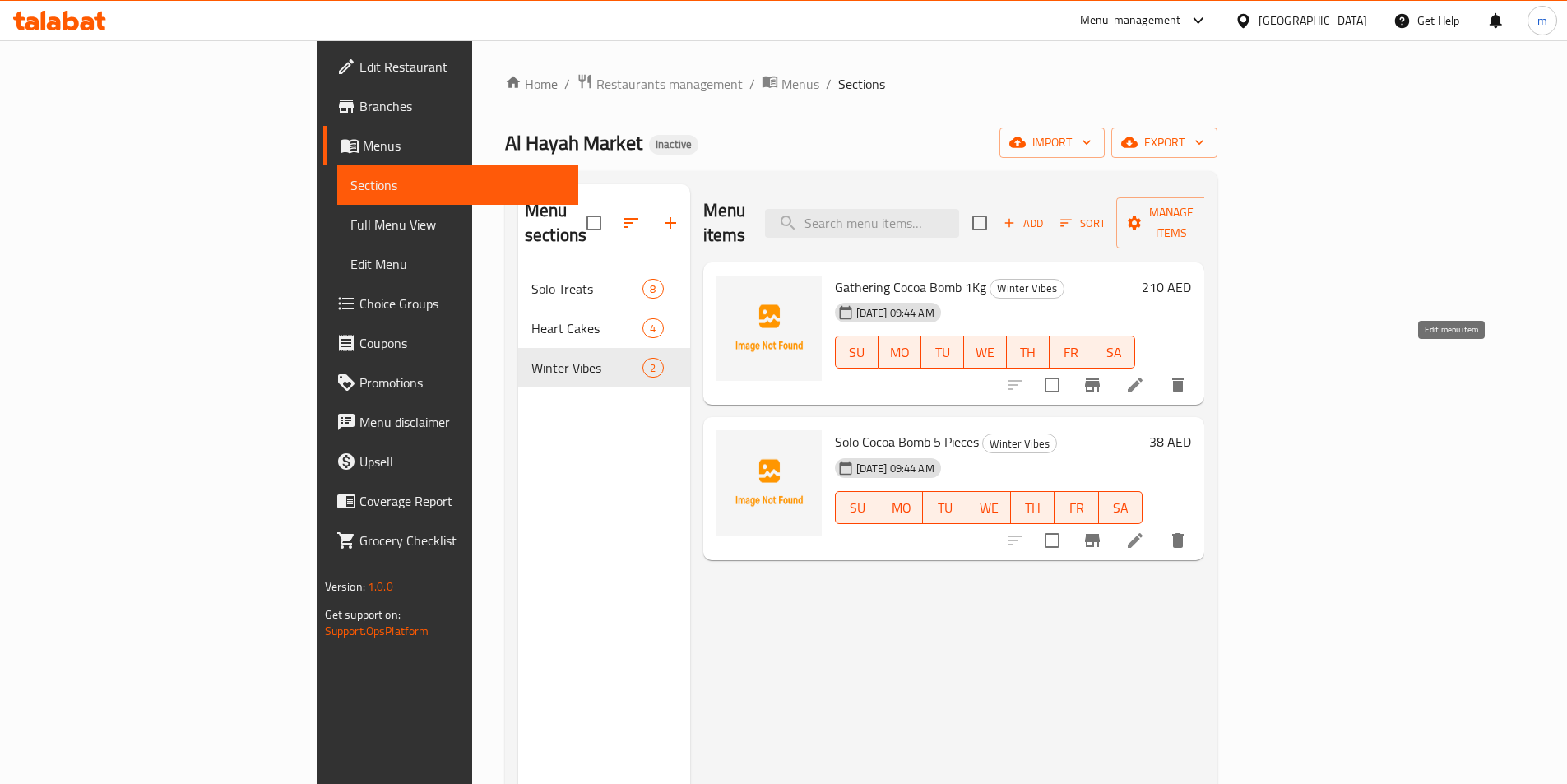
click at [1145, 375] on icon at bounding box center [1135, 384] width 20 height 20
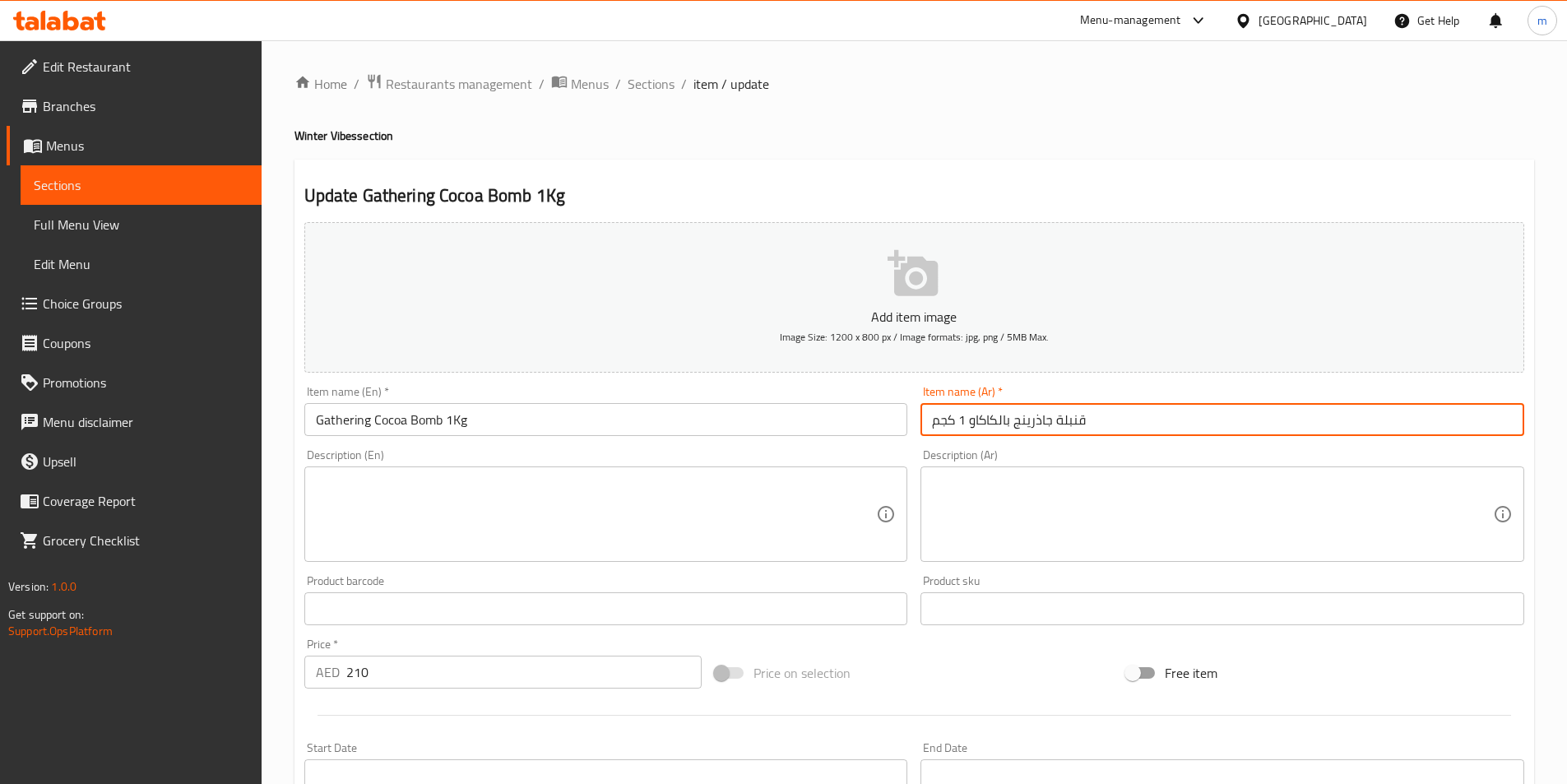
drag, startPoint x: 1015, startPoint y: 420, endPoint x: 1053, endPoint y: 426, distance: 38.5
click at [1053, 426] on input "قنبلة جاذرينج بالكاكاو 1 كجم" at bounding box center [1222, 419] width 604 height 33
drag, startPoint x: 927, startPoint y: 413, endPoint x: 1108, endPoint y: 424, distance: 181.3
click at [1108, 424] on input "قنبلة جاذرينج بالكاكاو 1 كجم" at bounding box center [1222, 419] width 604 height 33
paste input "كاكاو جاذرينج"
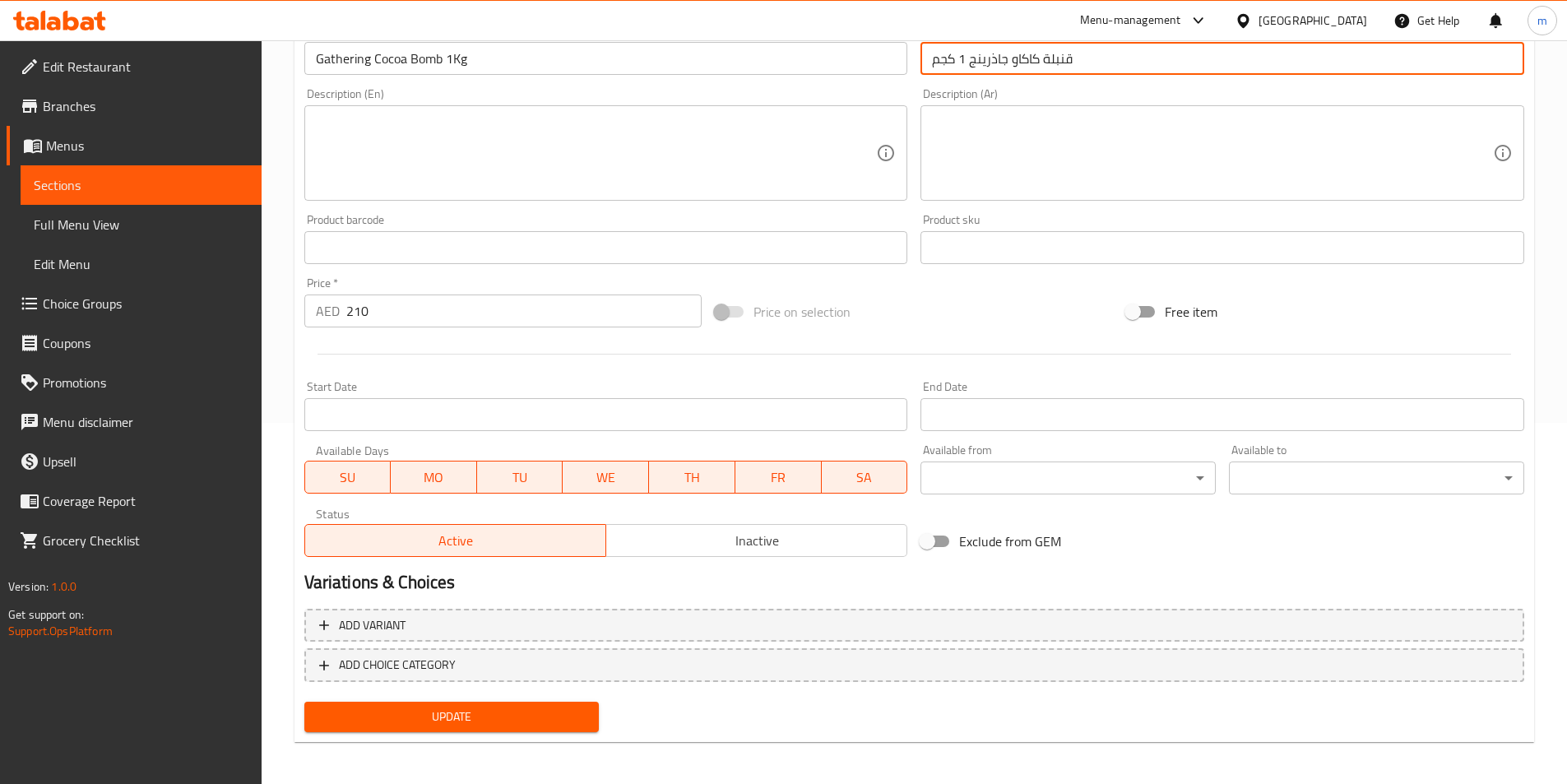
scroll to position [365, 0]
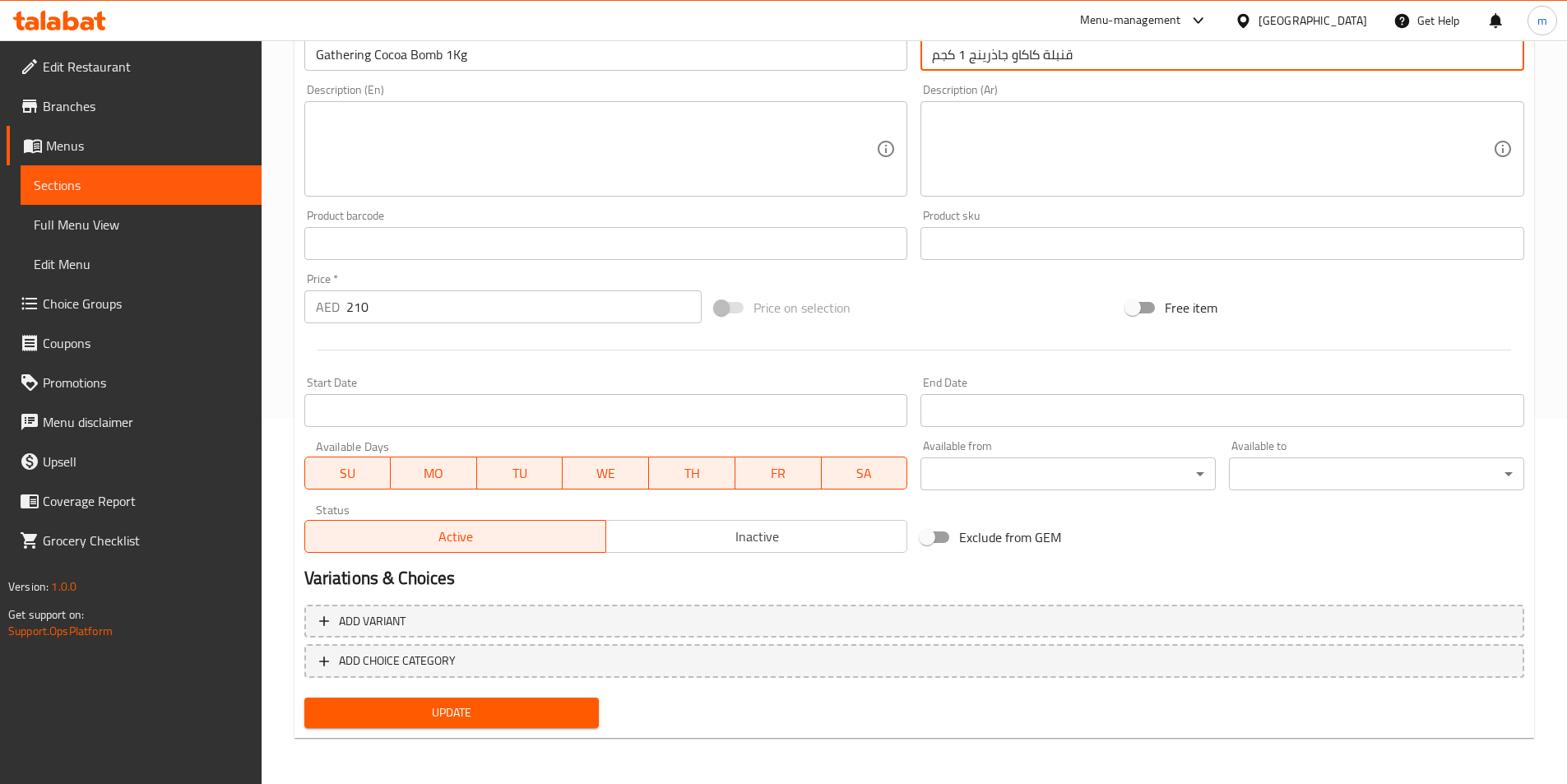
type input "قنبلة كاكاو جاذرينج 1 كجم"
click at [423, 719] on span "Update" at bounding box center [452, 712] width 269 height 21
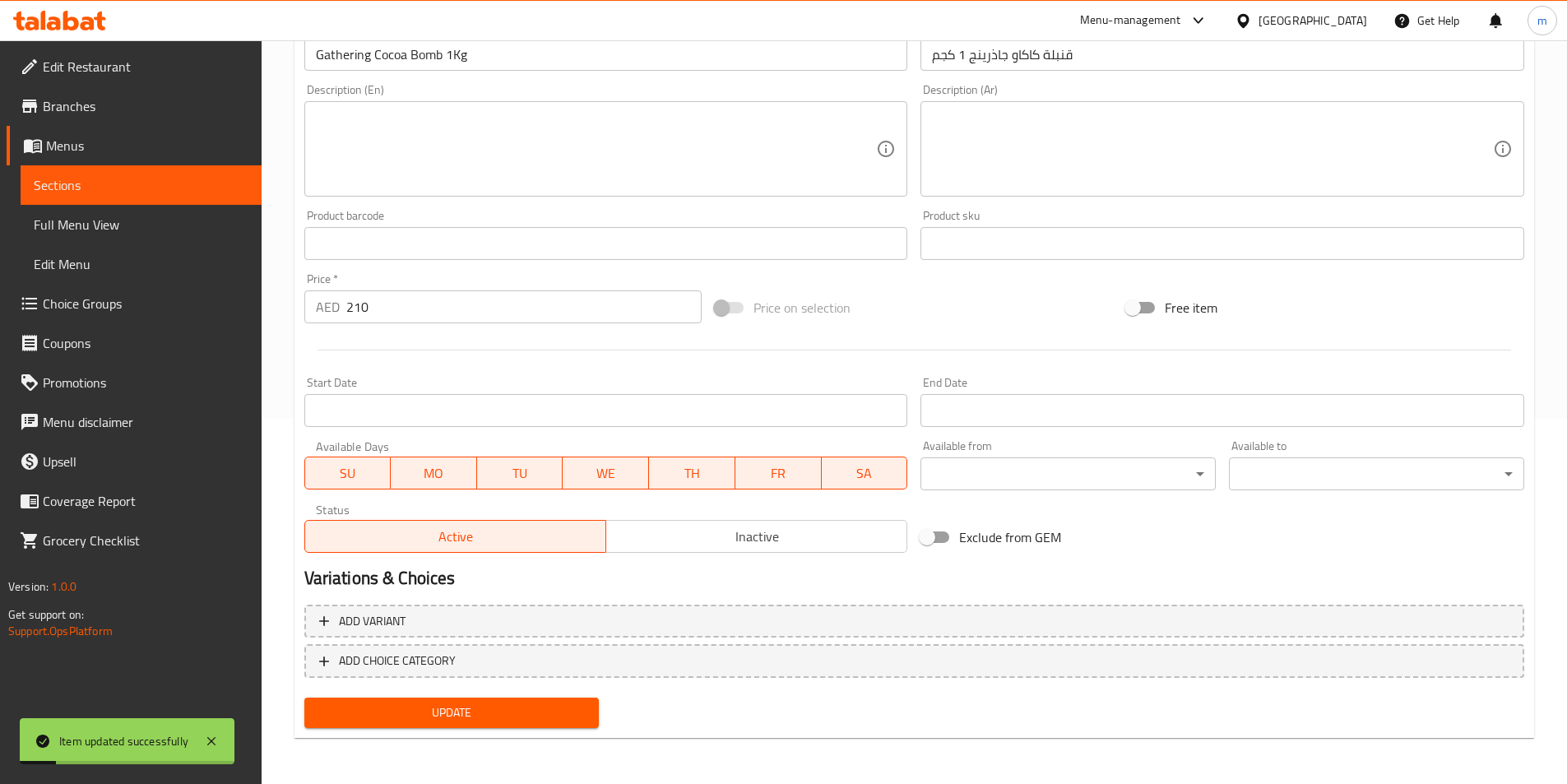
click at [135, 220] on span "Full Menu View" at bounding box center [140, 224] width 215 height 20
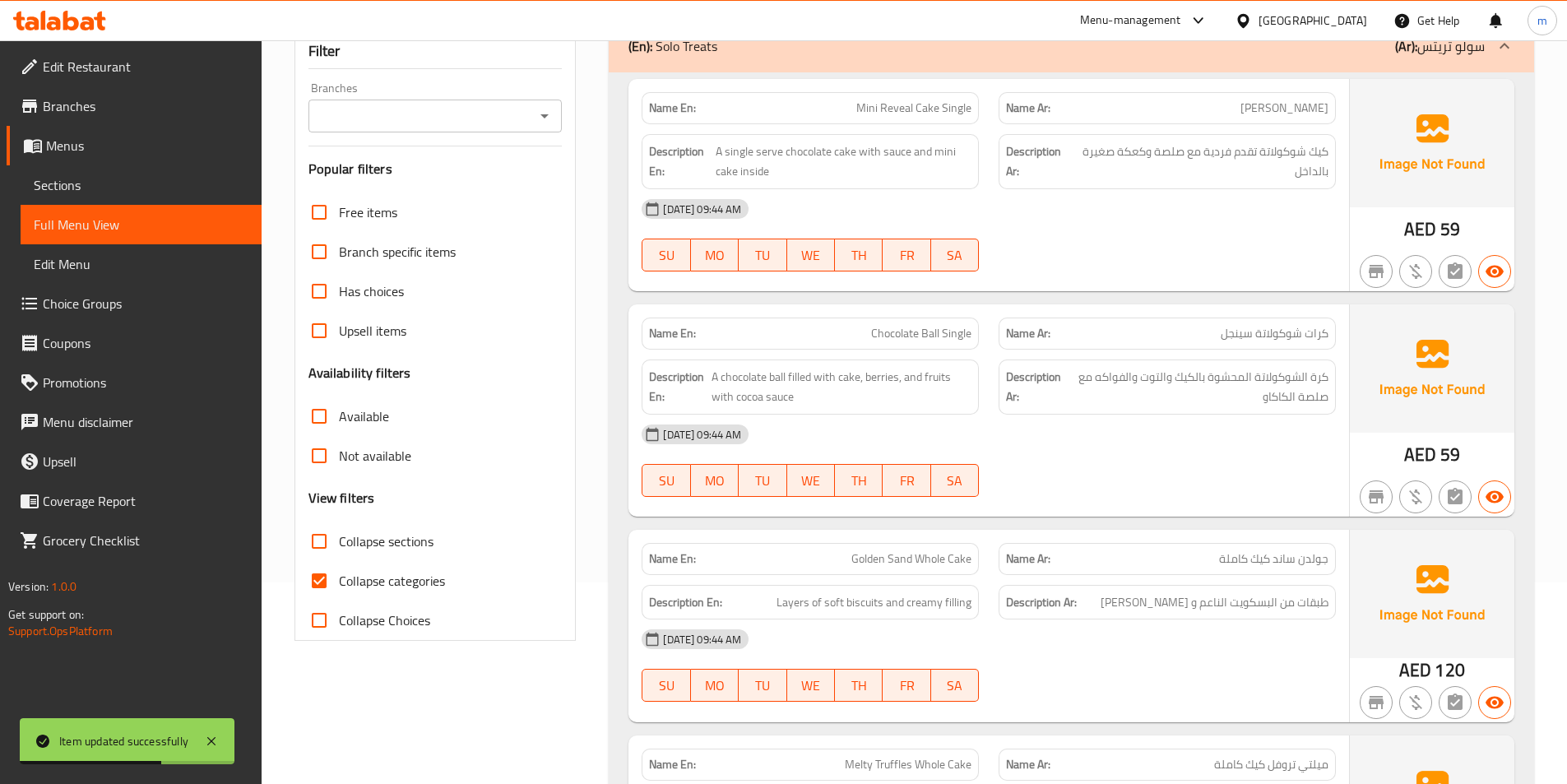
scroll to position [200, 0]
click at [319, 578] on input "Collapse categories" at bounding box center [319, 581] width 39 height 39
checkbox input "false"
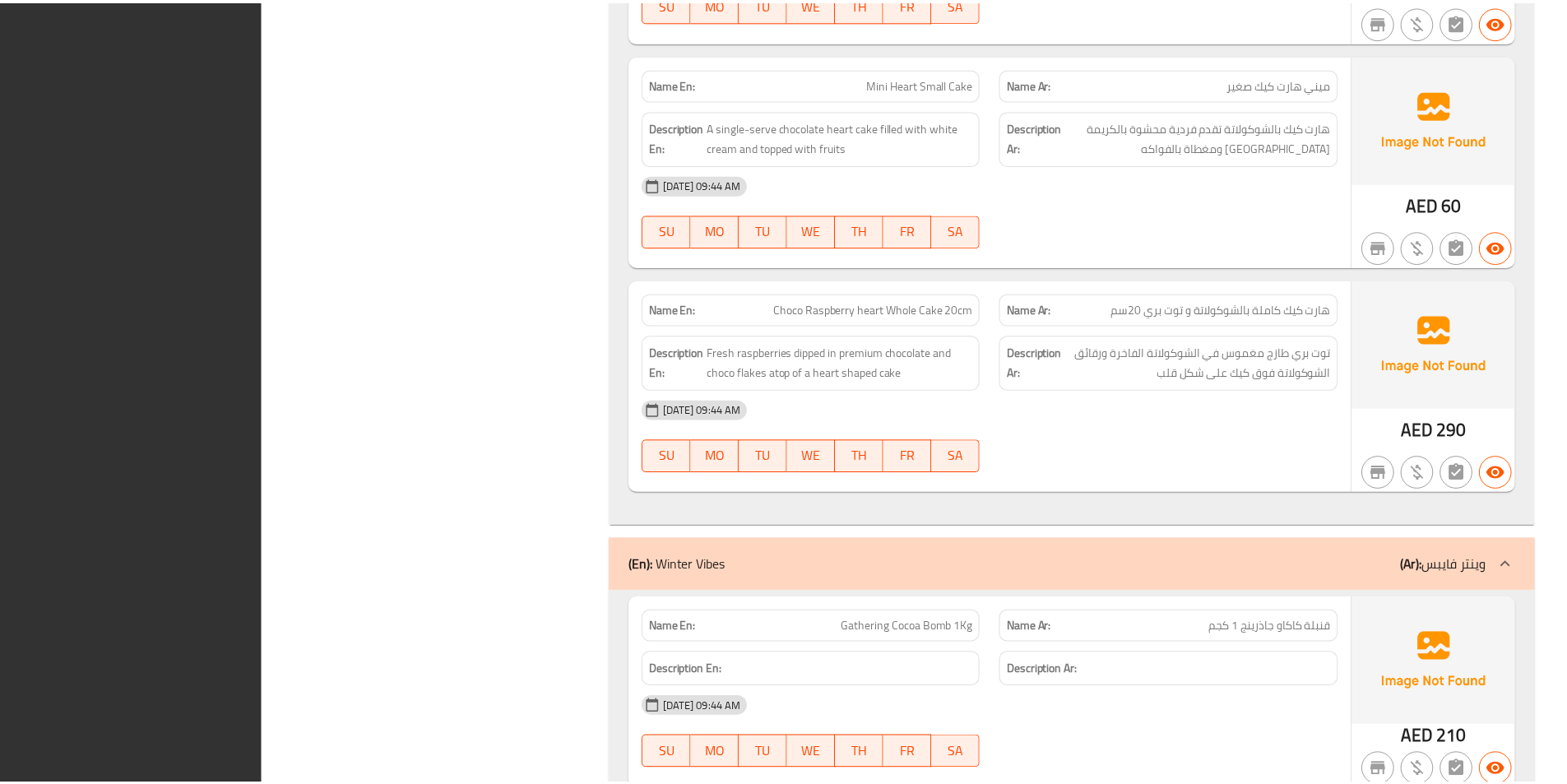
scroll to position [2751, 0]
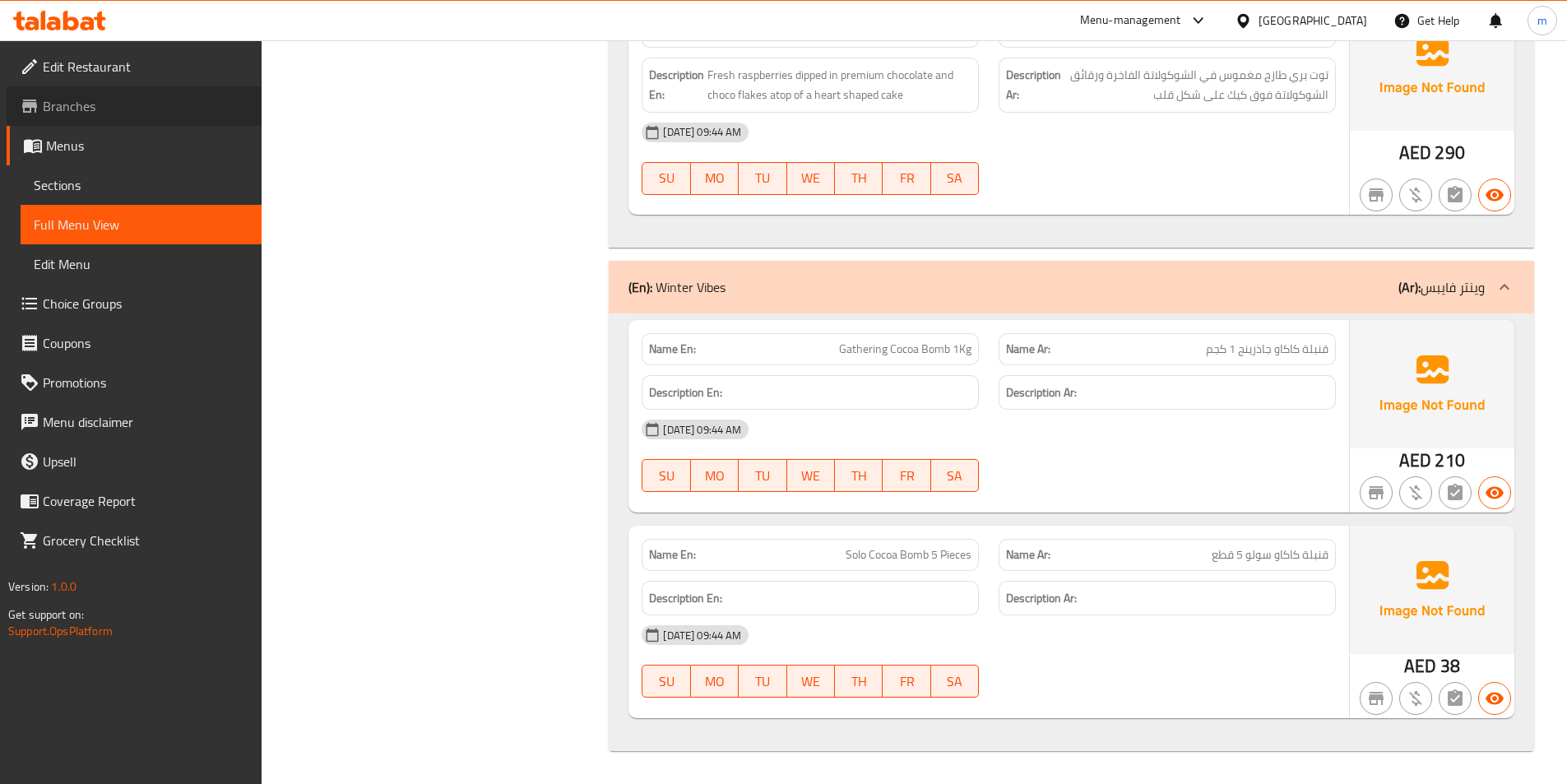
click at [84, 97] on span "Branches" at bounding box center [146, 105] width 206 height 20
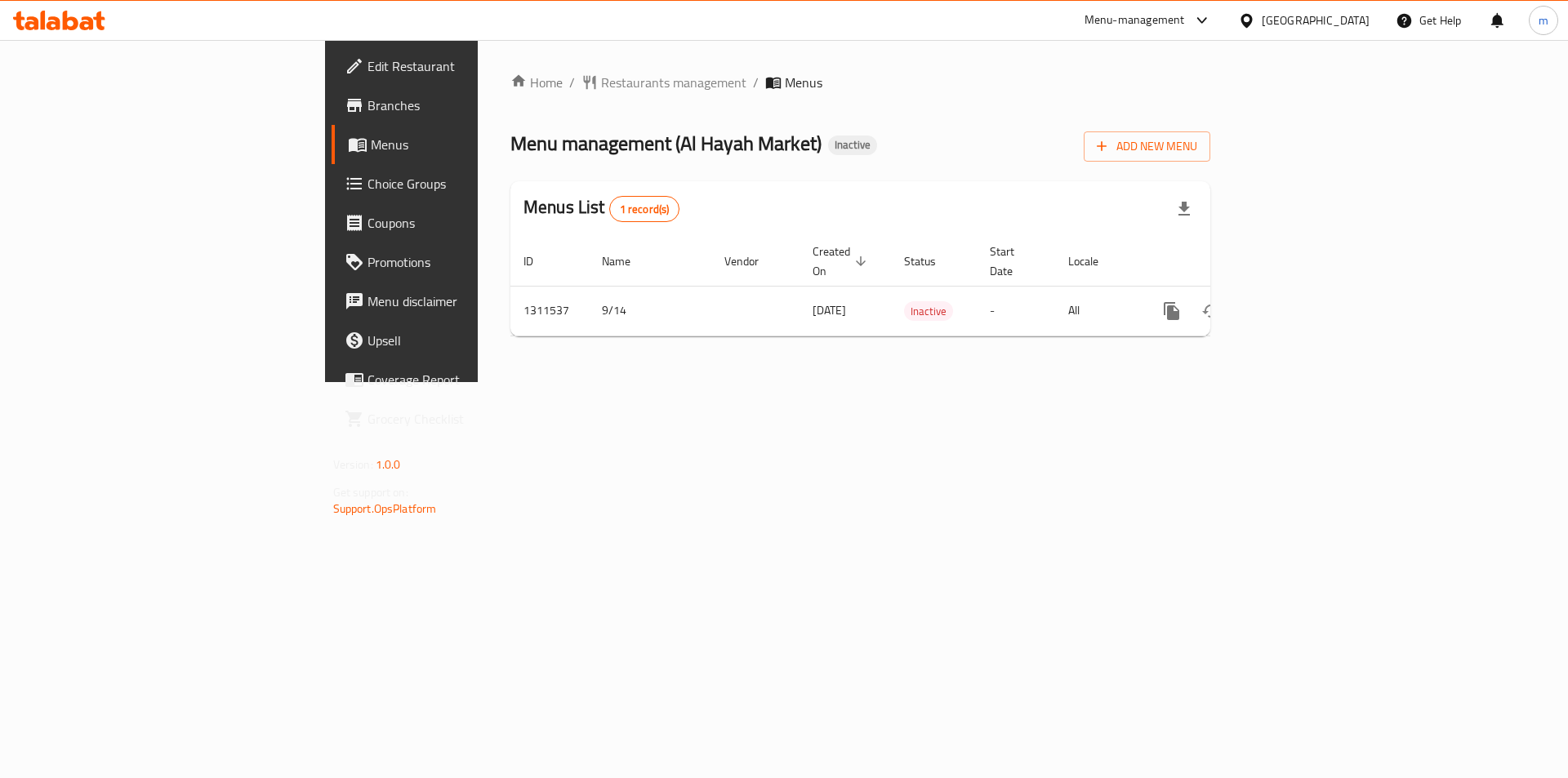
drag, startPoint x: 1376, startPoint y: 2, endPoint x: 1027, endPoint y: 103, distance: 363.3
click at [1027, 103] on div "Home / Restaurants management / Menus Menu management ( Al Hayah Market ) Inact…" at bounding box center [859, 211] width 699 height 277
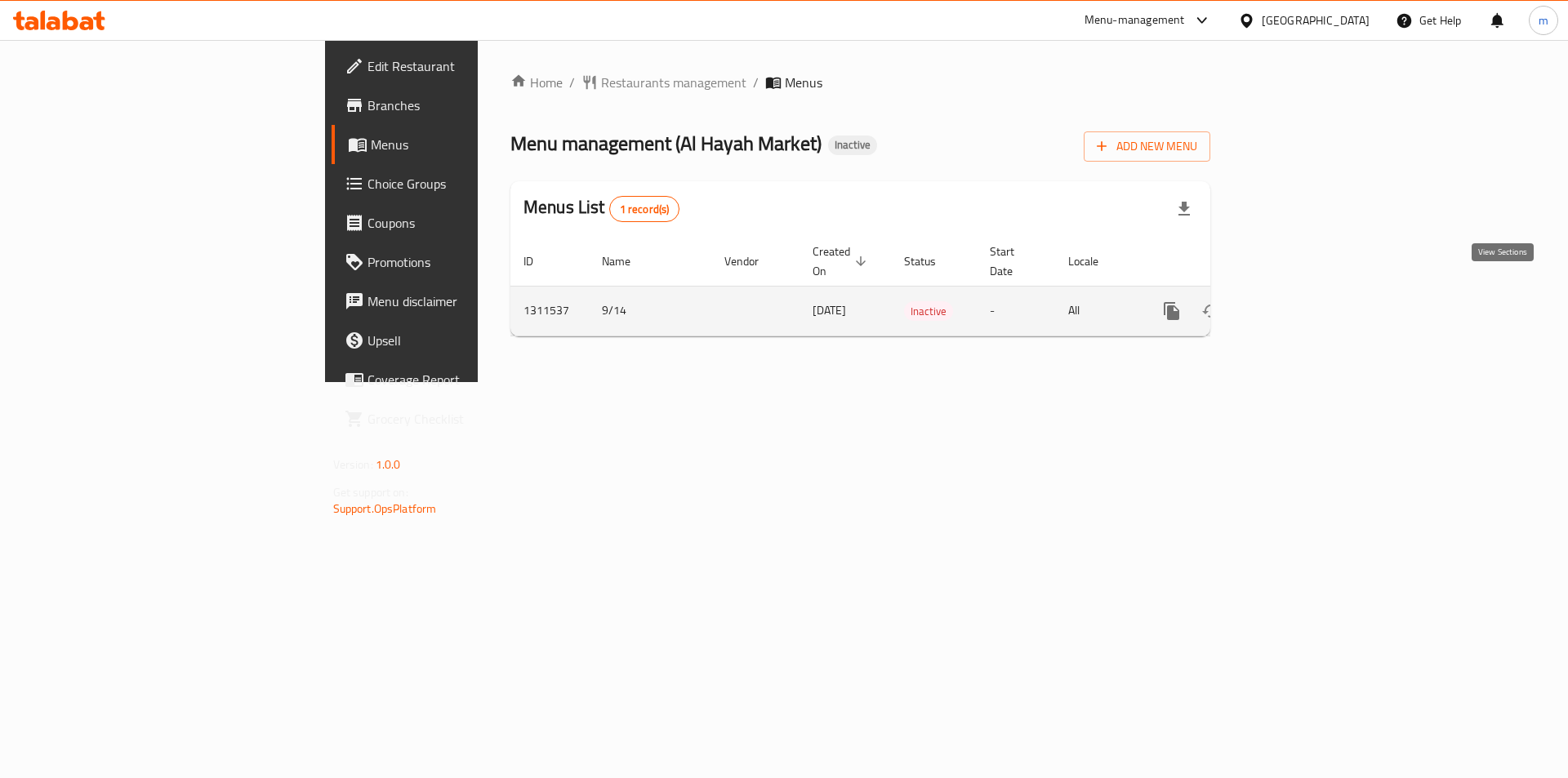
click at [1309, 291] on link "enhanced table" at bounding box center [1289, 311] width 39 height 39
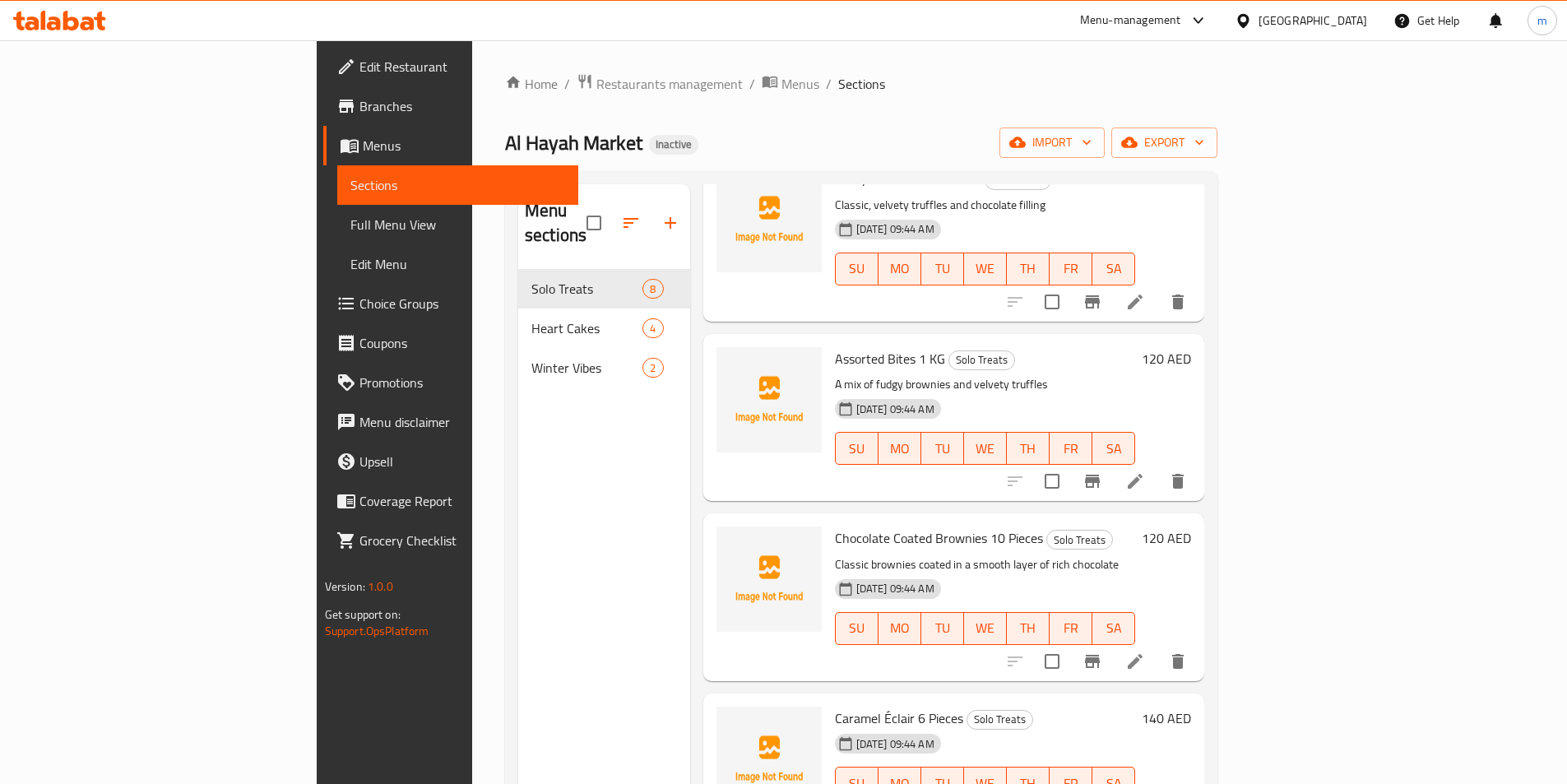
scroll to position [670, 0]
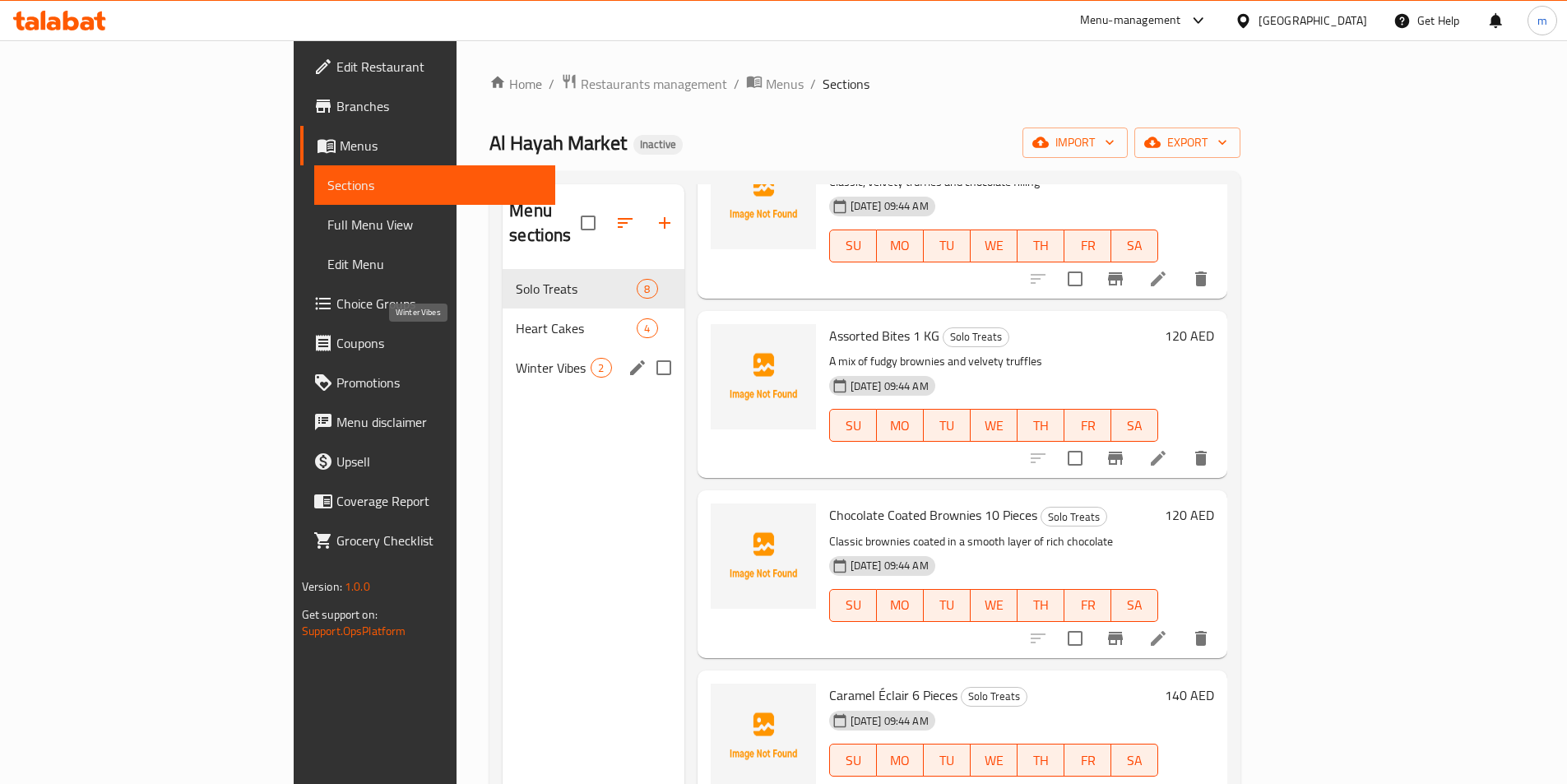
click at [515, 358] on span "Winter Vibes" at bounding box center [552, 367] width 74 height 20
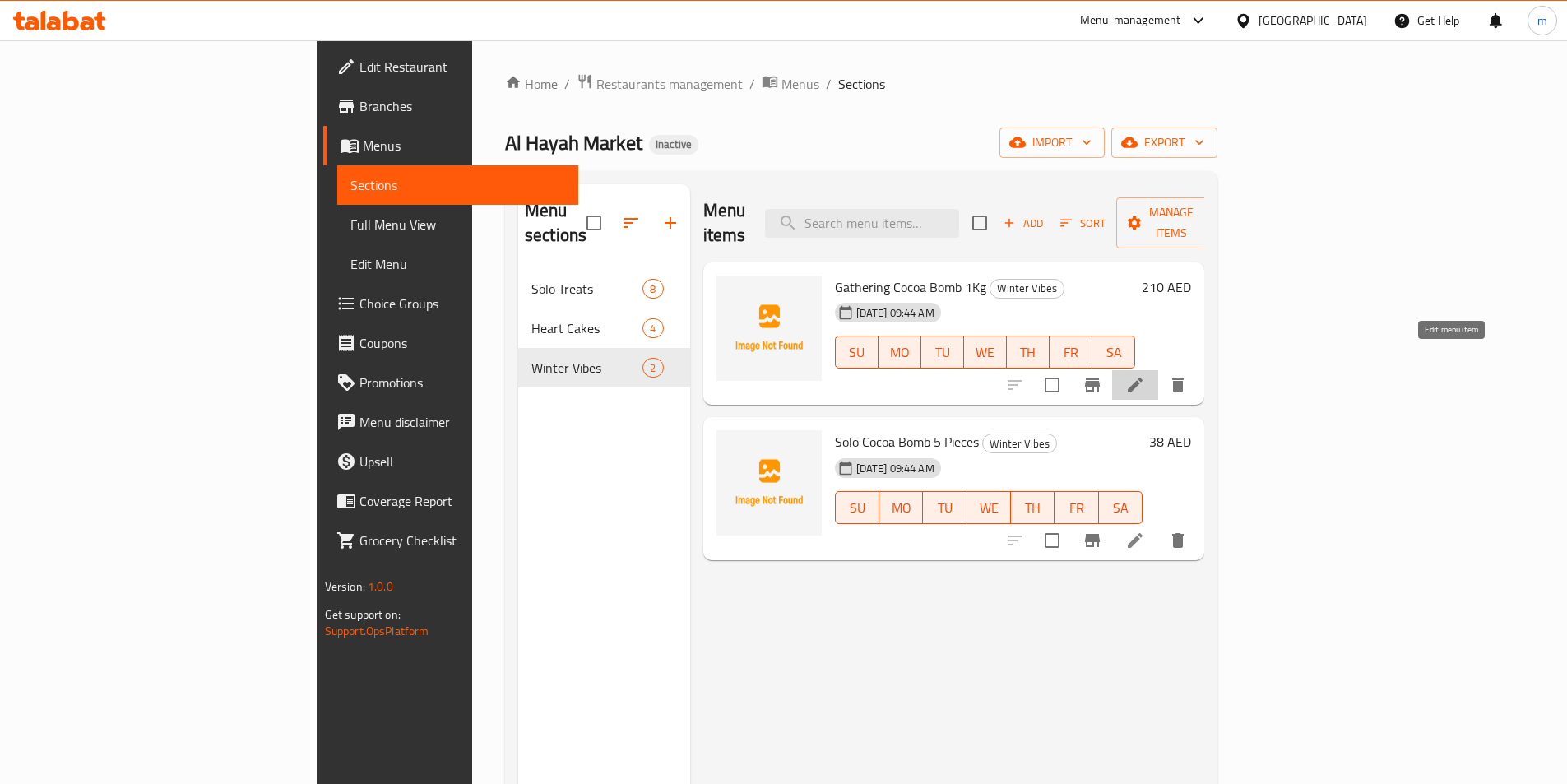
click at [1145, 375] on icon at bounding box center [1135, 384] width 20 height 20
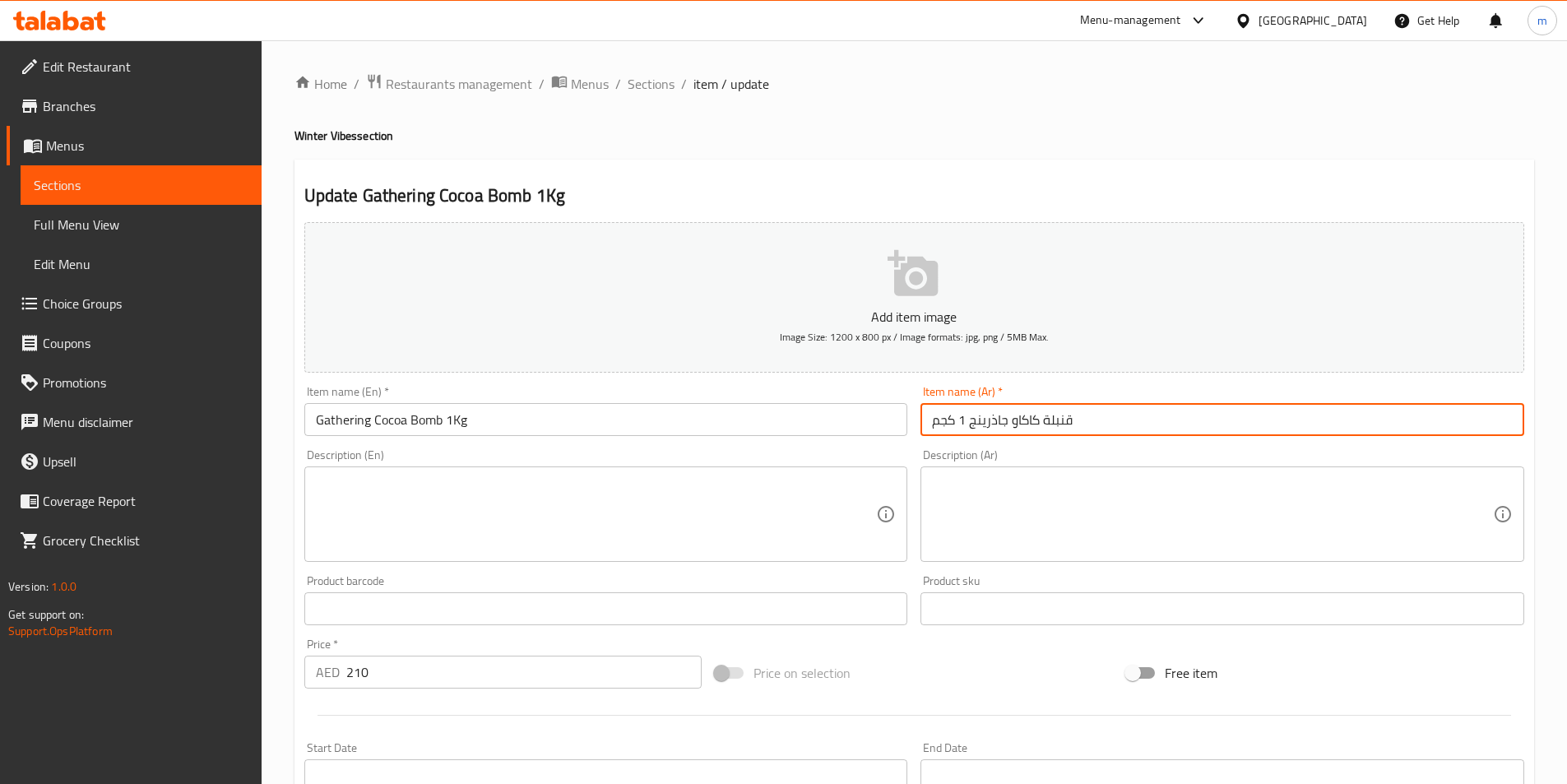
drag, startPoint x: 1160, startPoint y: 427, endPoint x: 855, endPoint y: 395, distance: 306.7
click at [855, 395] on div "Add item image Image Size: 1200 x 800 px / Image formats: jpg, png / 5MB Max. I…" at bounding box center [915, 570] width 1233 height 709
paste input "جمع"
type input "قنبلة كاكاو تجمع 1 كجم"
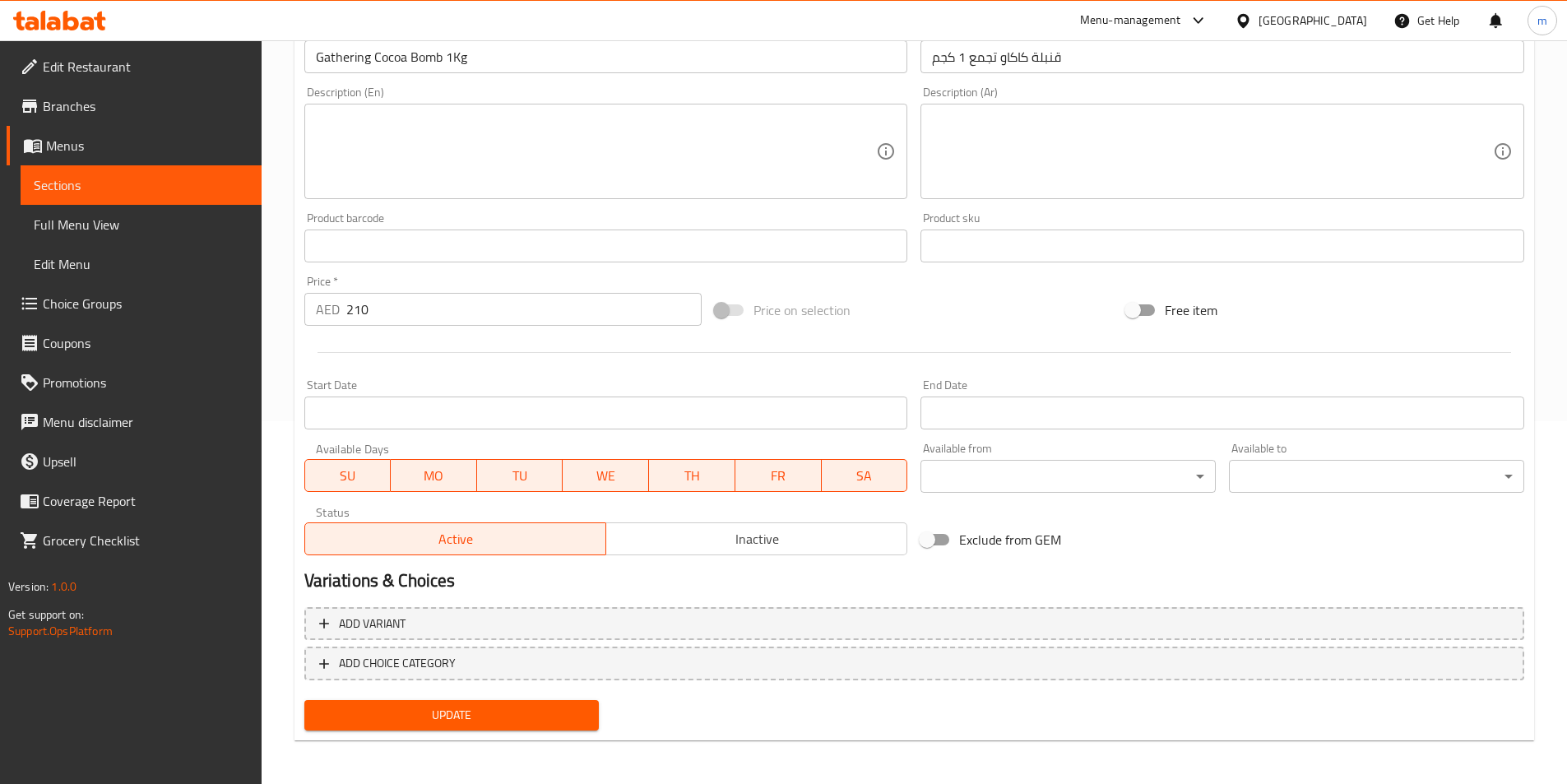
scroll to position [365, 0]
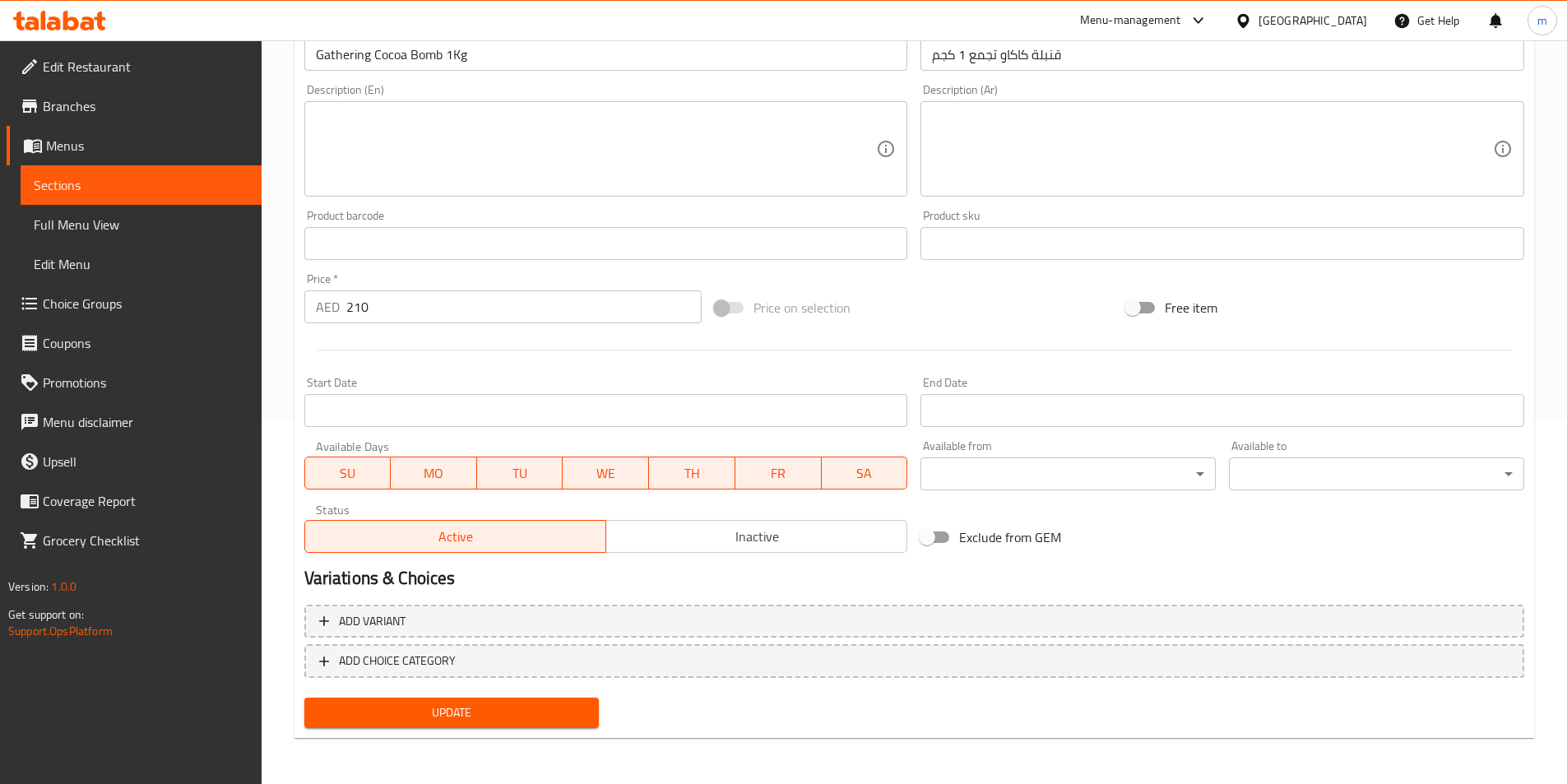
click at [525, 721] on span "Update" at bounding box center [452, 712] width 269 height 21
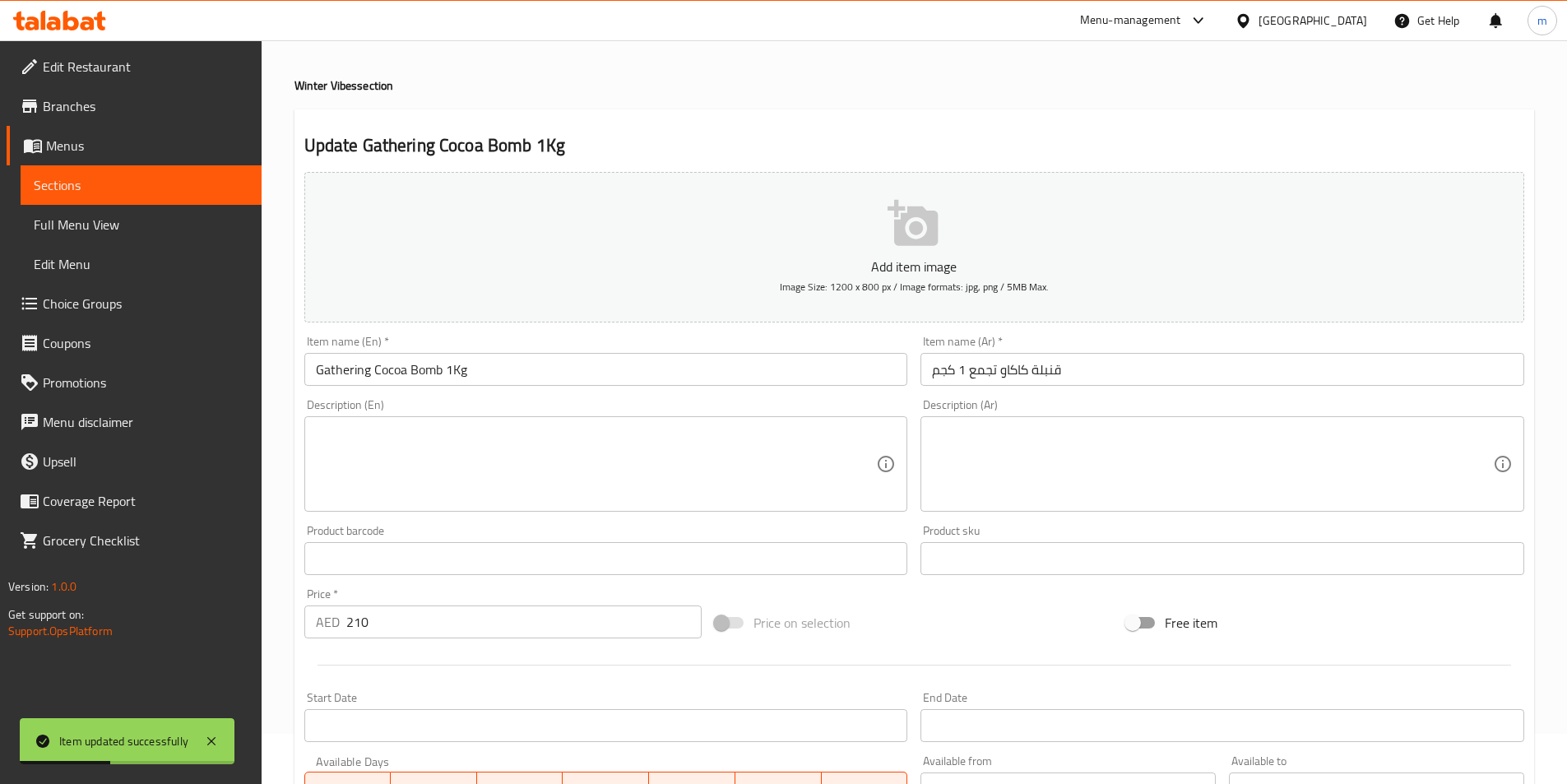
scroll to position [36, 0]
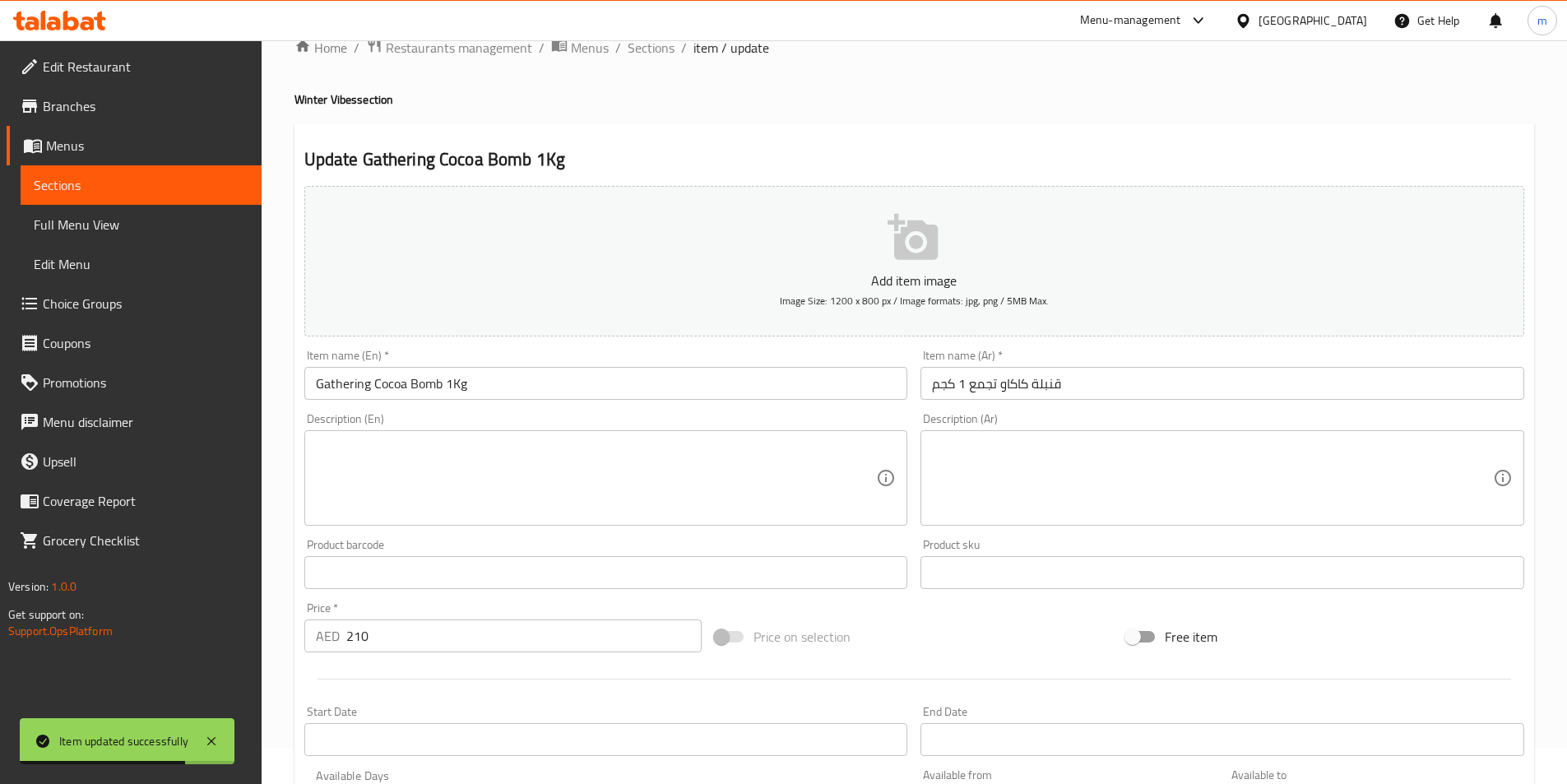
click at [150, 210] on link "Full Menu View" at bounding box center [140, 224] width 241 height 39
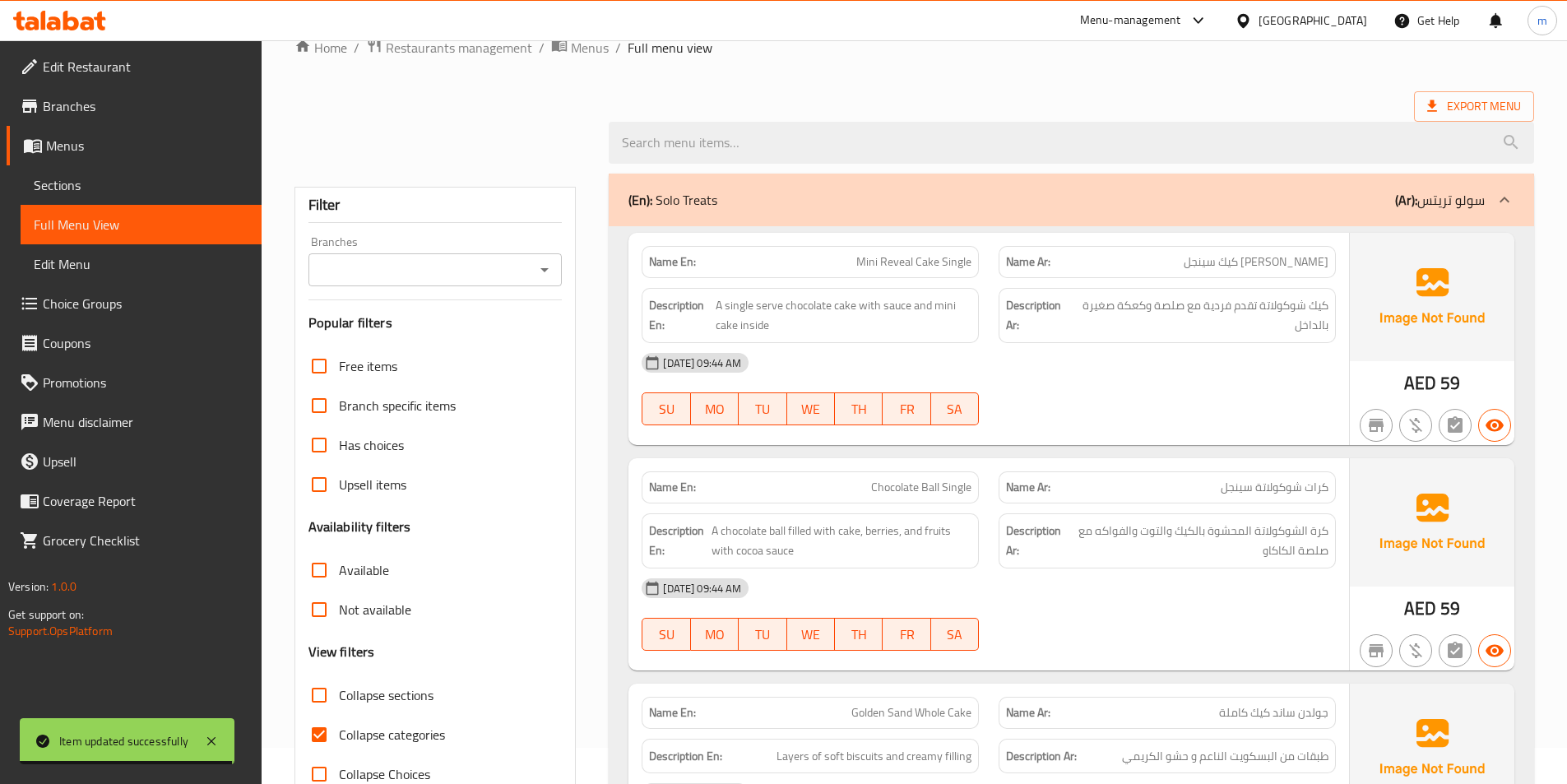
click at [416, 742] on span "Collapse categories" at bounding box center [392, 734] width 106 height 20
click at [339, 742] on input "Collapse categories" at bounding box center [319, 734] width 39 height 39
checkbox input "false"
